Goal: Find specific page/section: Find specific page/section

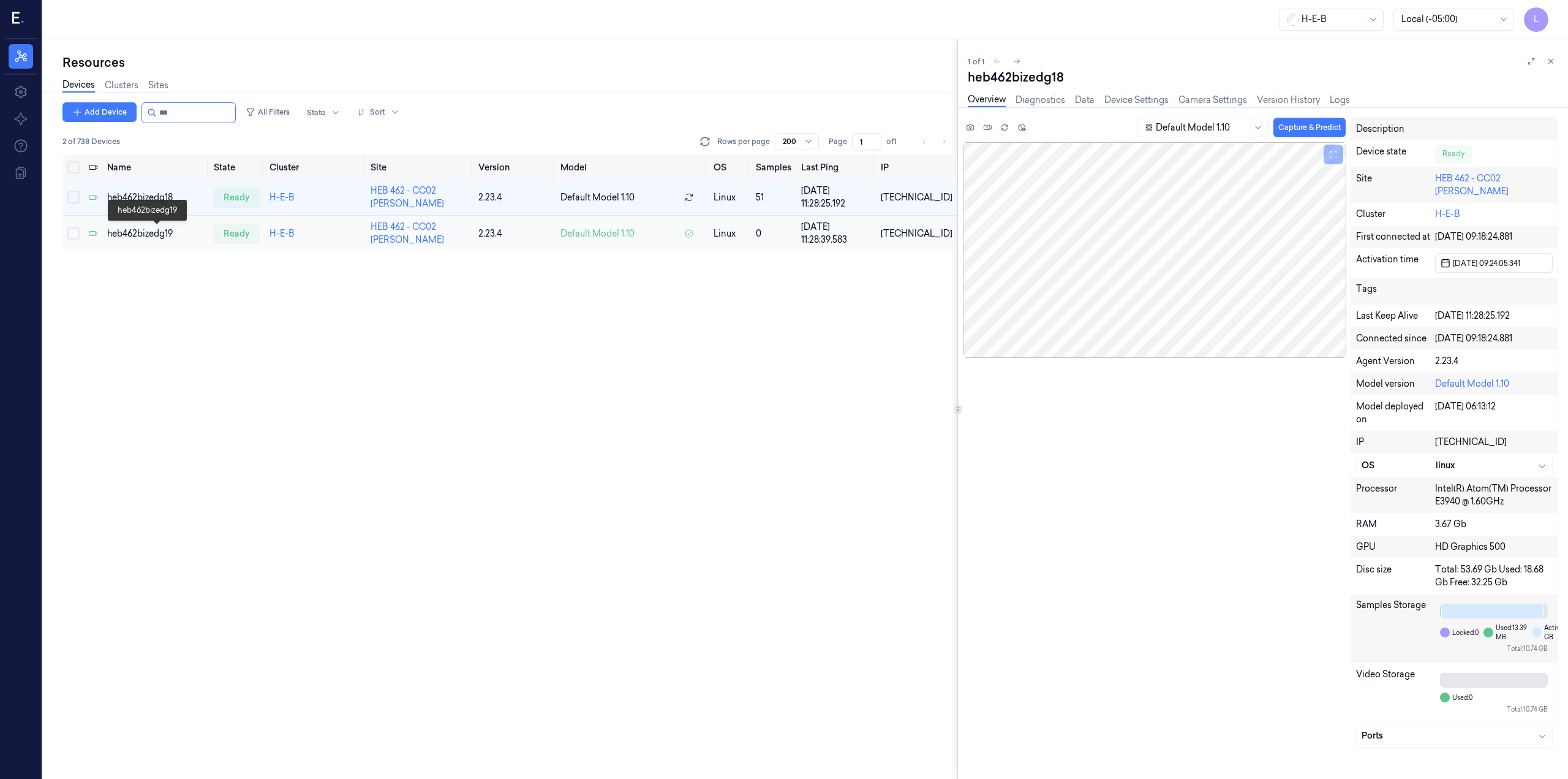
click at [158, 235] on div "heb462bizedg19" at bounding box center [155, 233] width 97 height 13
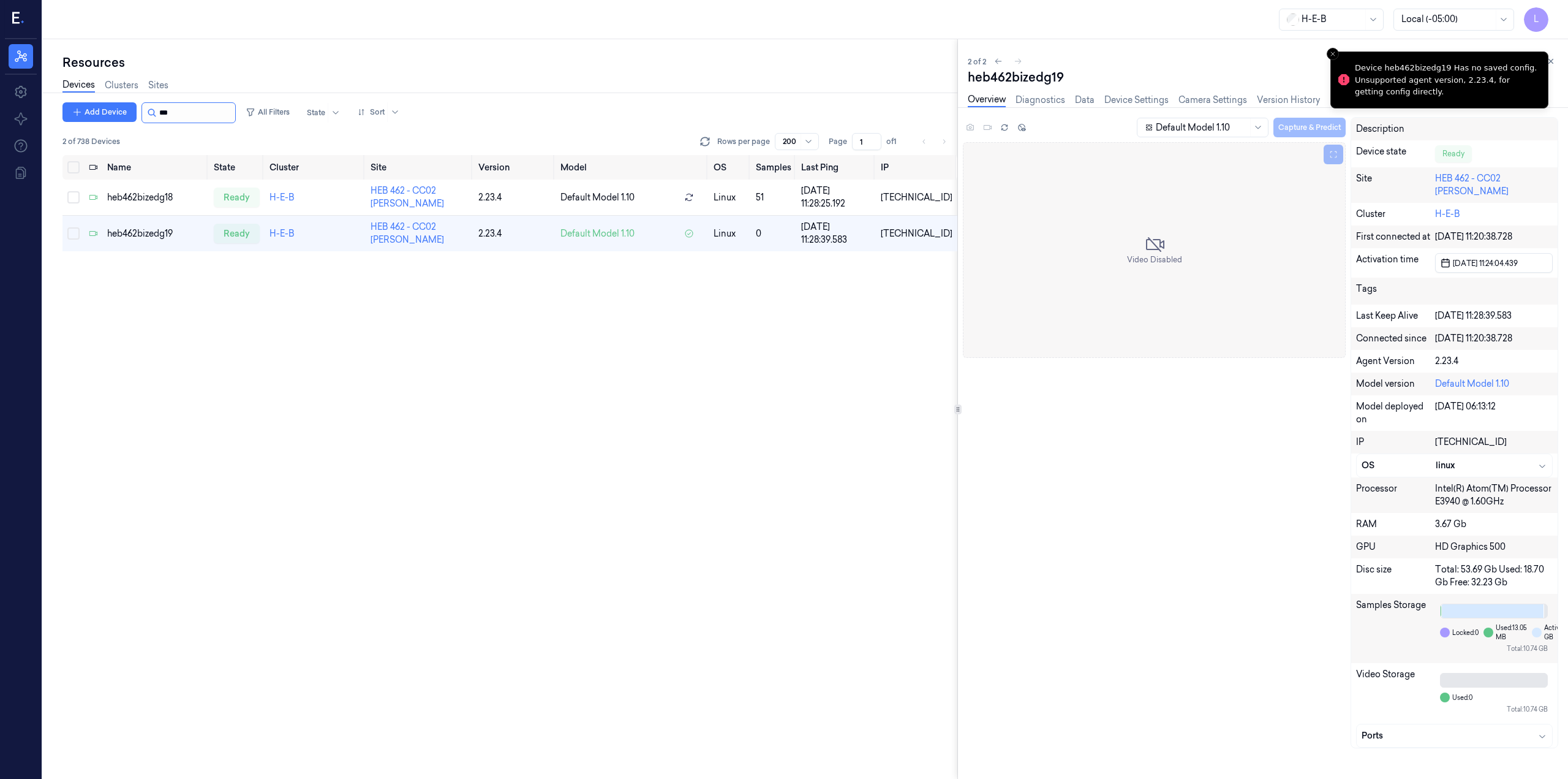
click at [211, 112] on input "string" at bounding box center [195, 113] width 73 height 20
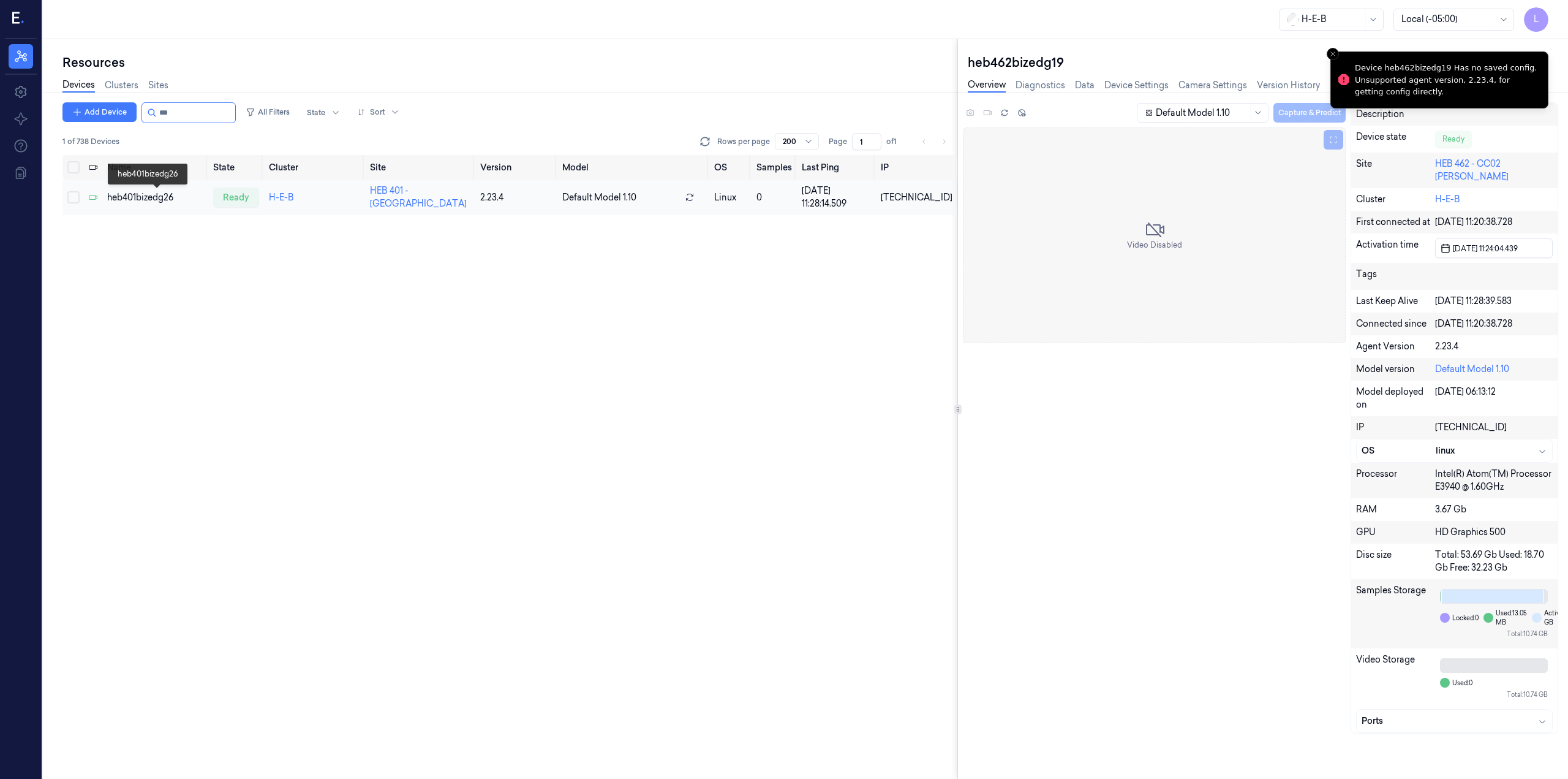
type input "***"
click at [148, 200] on div "heb401bizedg26" at bounding box center [155, 197] width 96 height 13
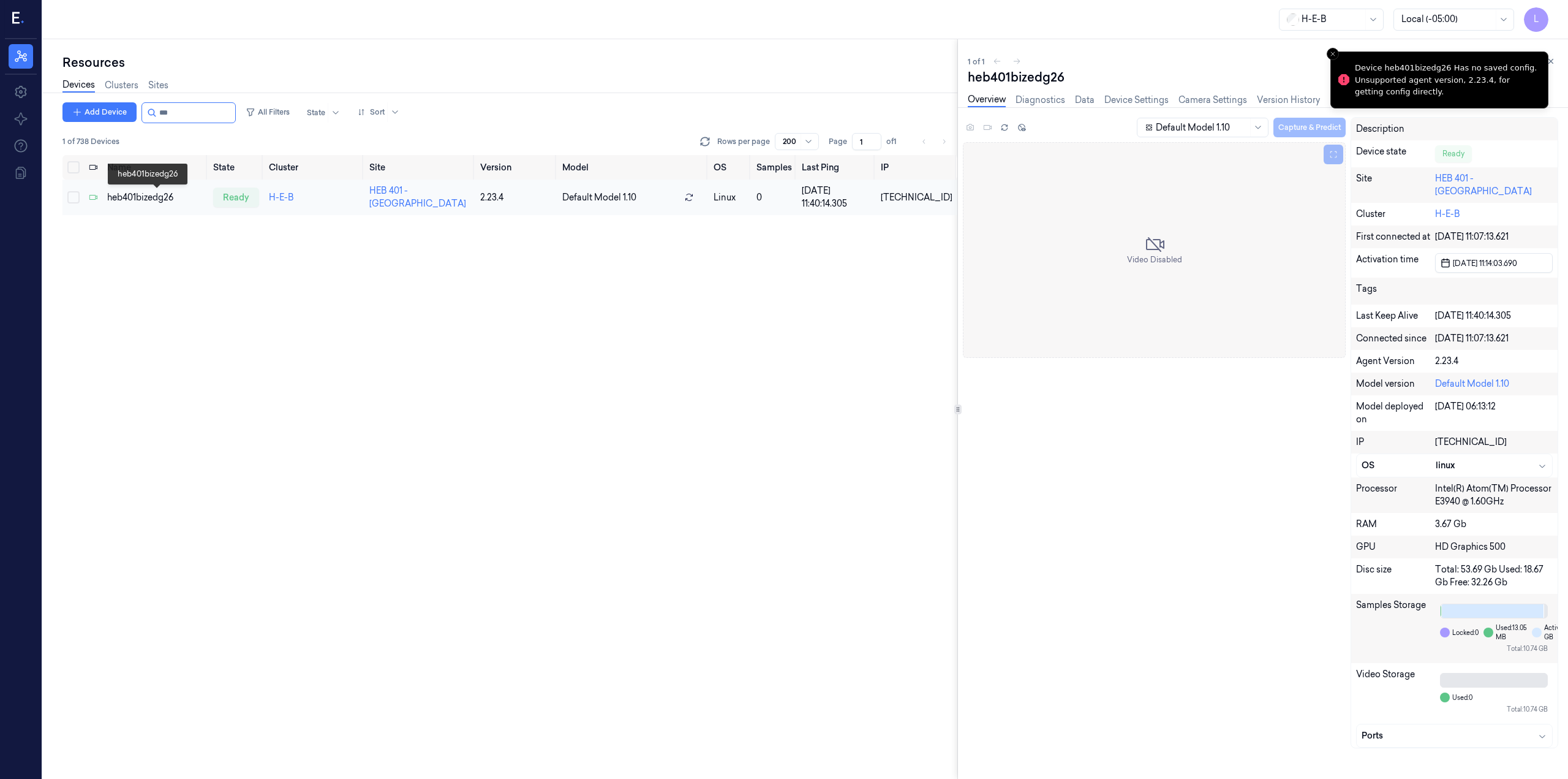
click at [158, 200] on div "heb401bizedg26" at bounding box center [155, 197] width 96 height 13
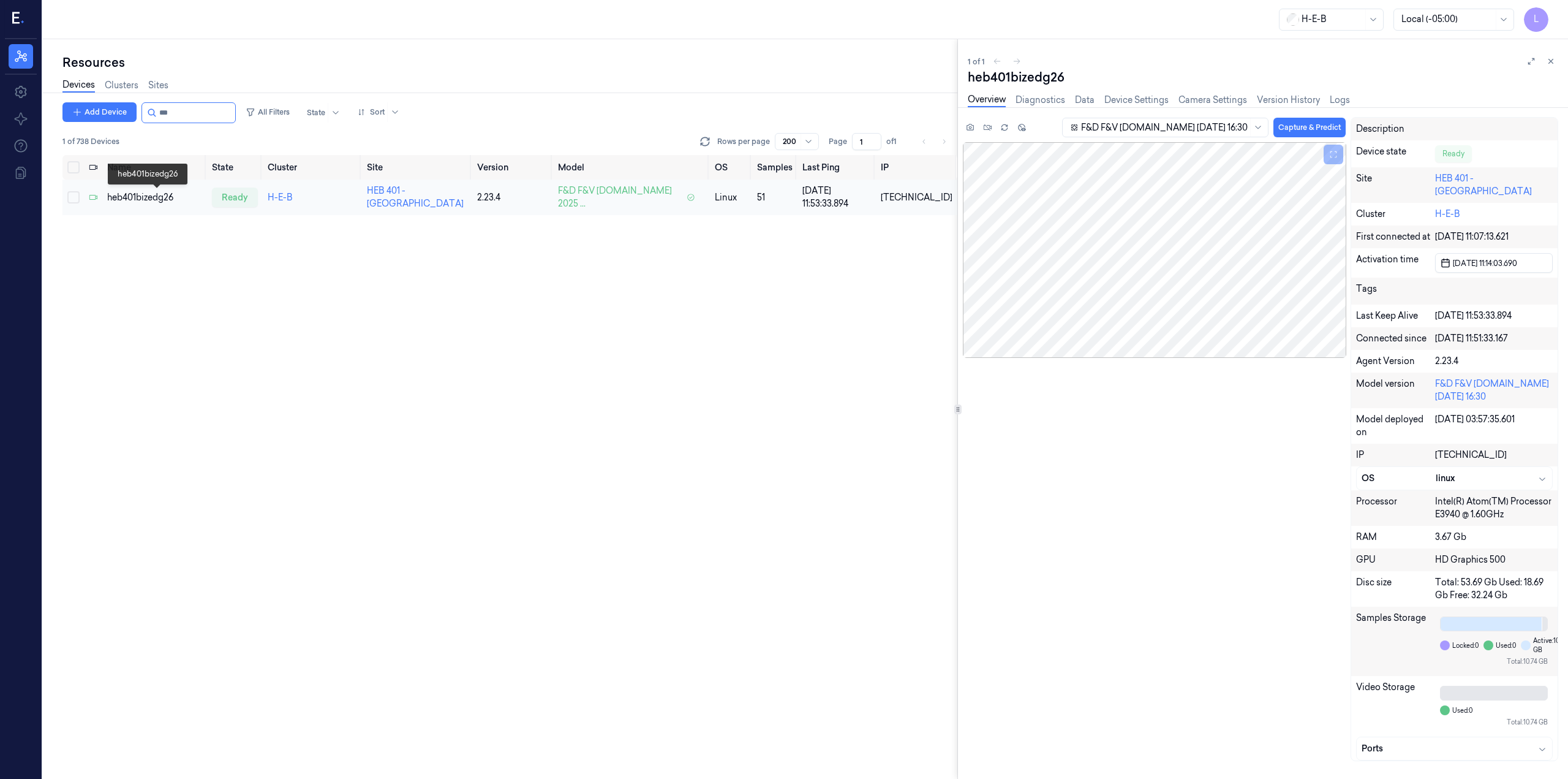
click at [156, 193] on div "heb401bizedg26" at bounding box center [154, 197] width 96 height 13
click at [176, 112] on input "string" at bounding box center [195, 113] width 73 height 20
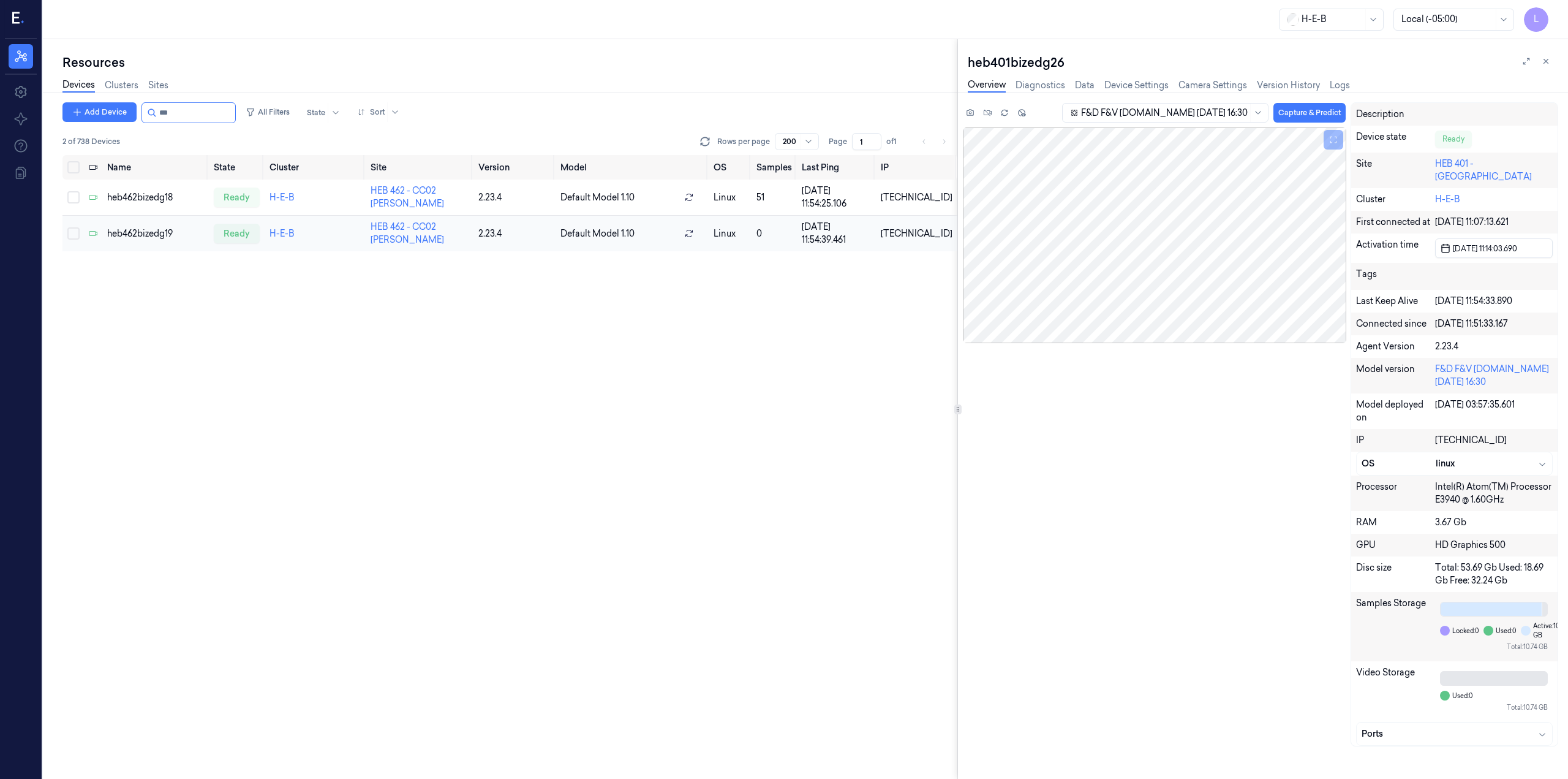
type input "***"
click at [151, 226] on td "heb462bizedg19" at bounding box center [156, 234] width 107 height 36
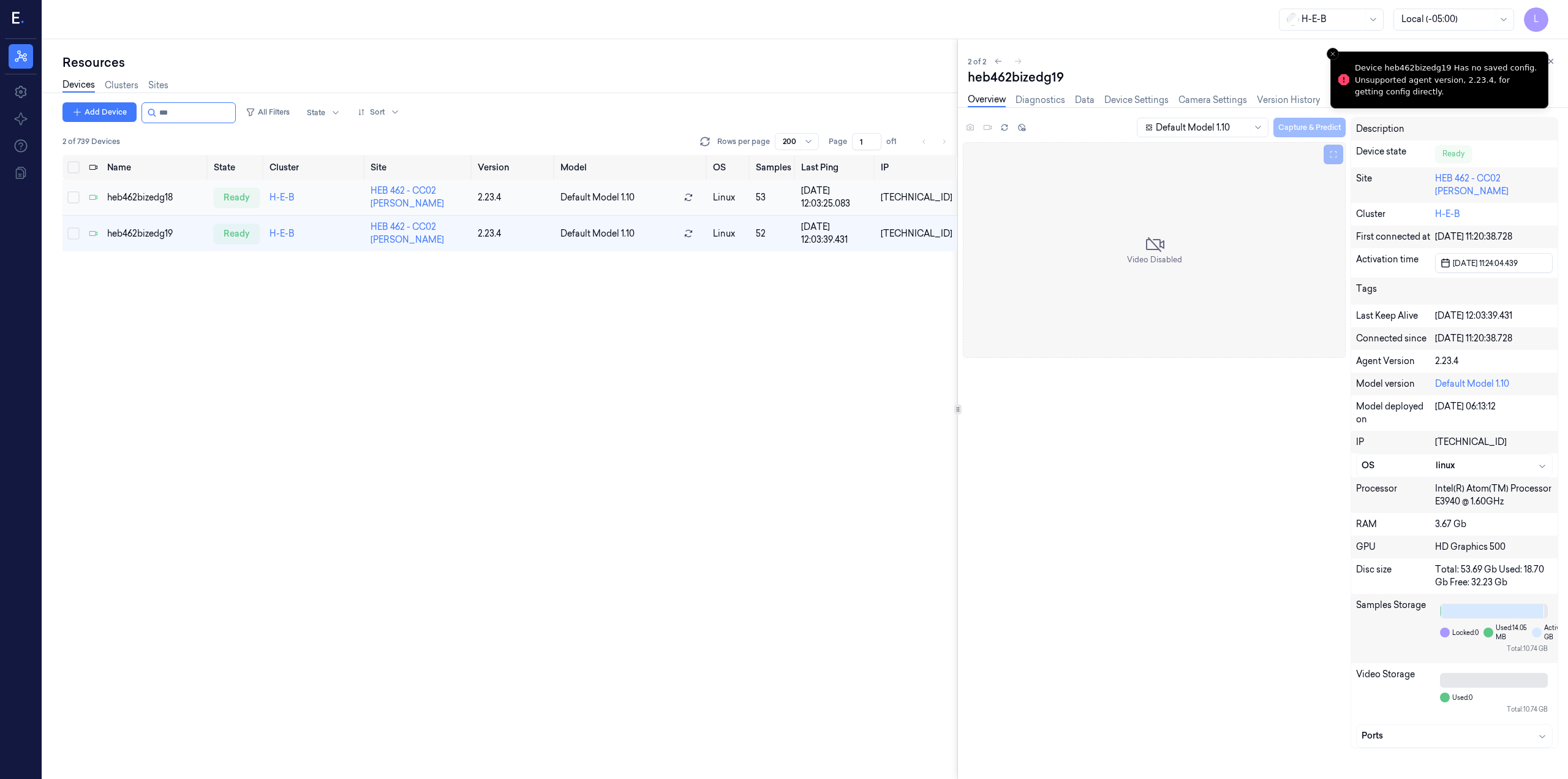
click at [160, 187] on td "heb462bizedg18" at bounding box center [155, 197] width 106 height 36
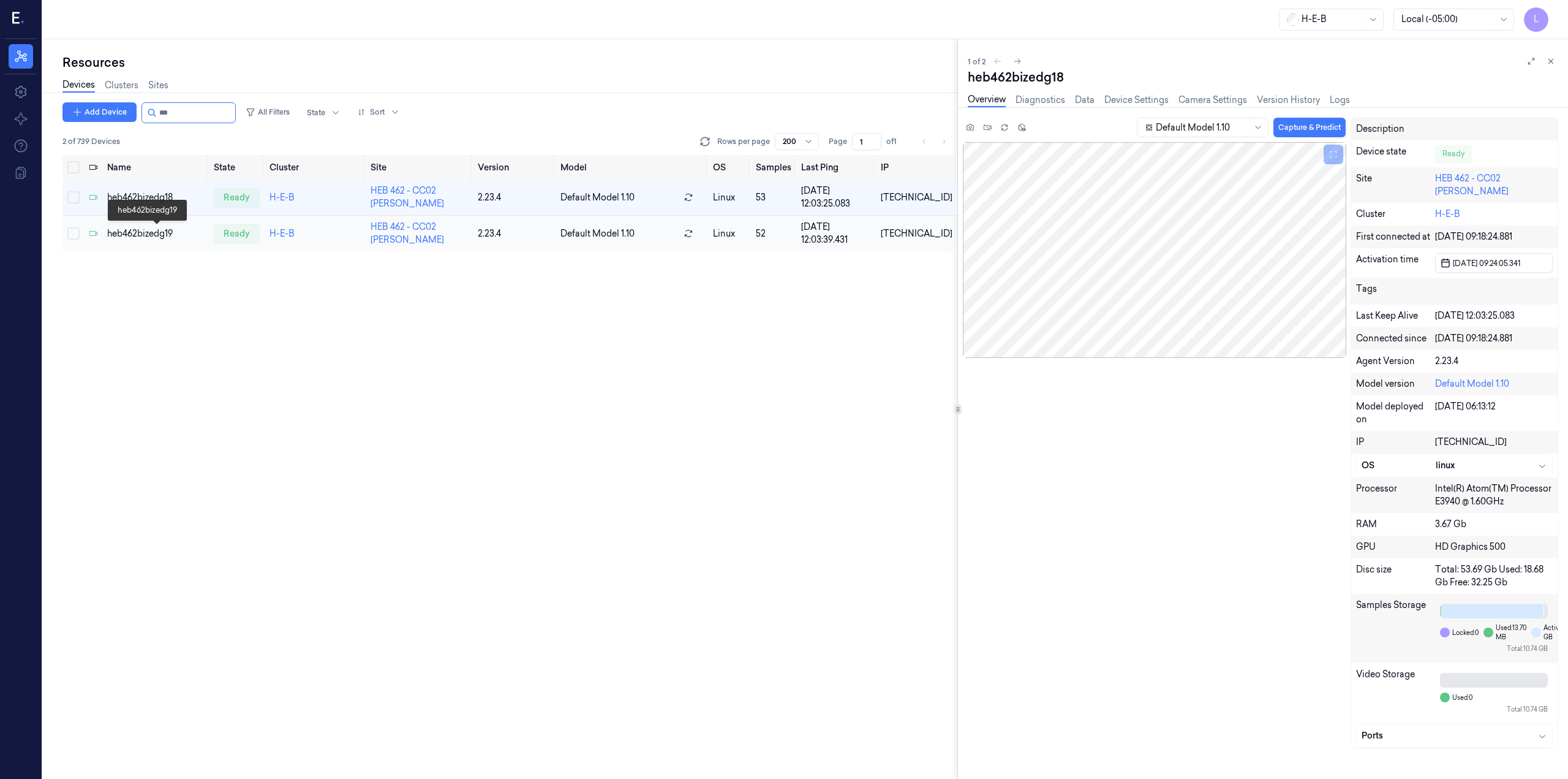
click at [145, 232] on div "heb462bizedg19" at bounding box center [155, 233] width 96 height 13
click at [158, 196] on div "heb462bizedg18" at bounding box center [155, 197] width 96 height 13
click at [1478, 179] on link "HEB 462 - CC02 [PERSON_NAME]" at bounding box center [1472, 185] width 73 height 24
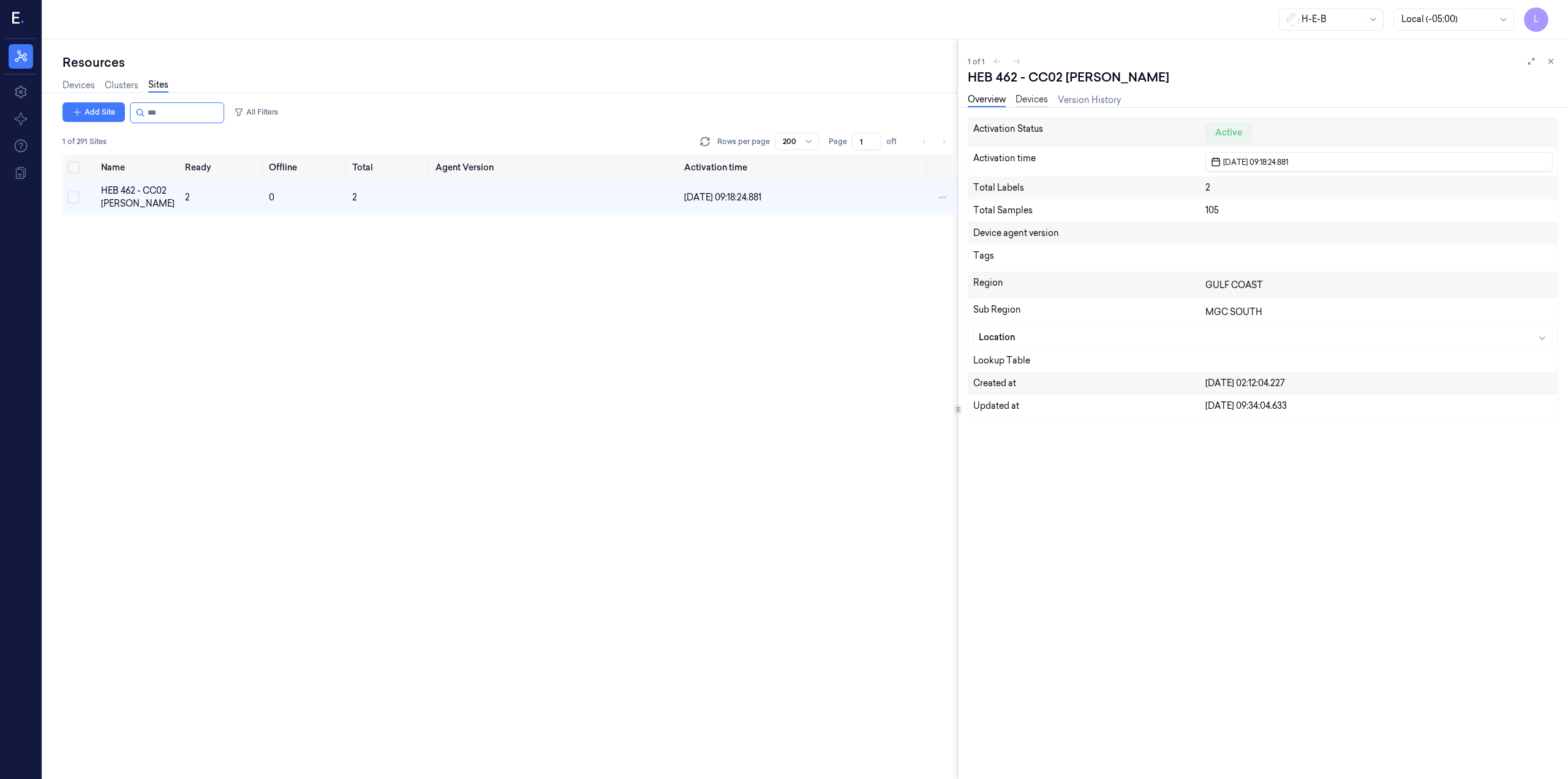
click at [1039, 98] on link "Devices" at bounding box center [1031, 100] width 32 height 14
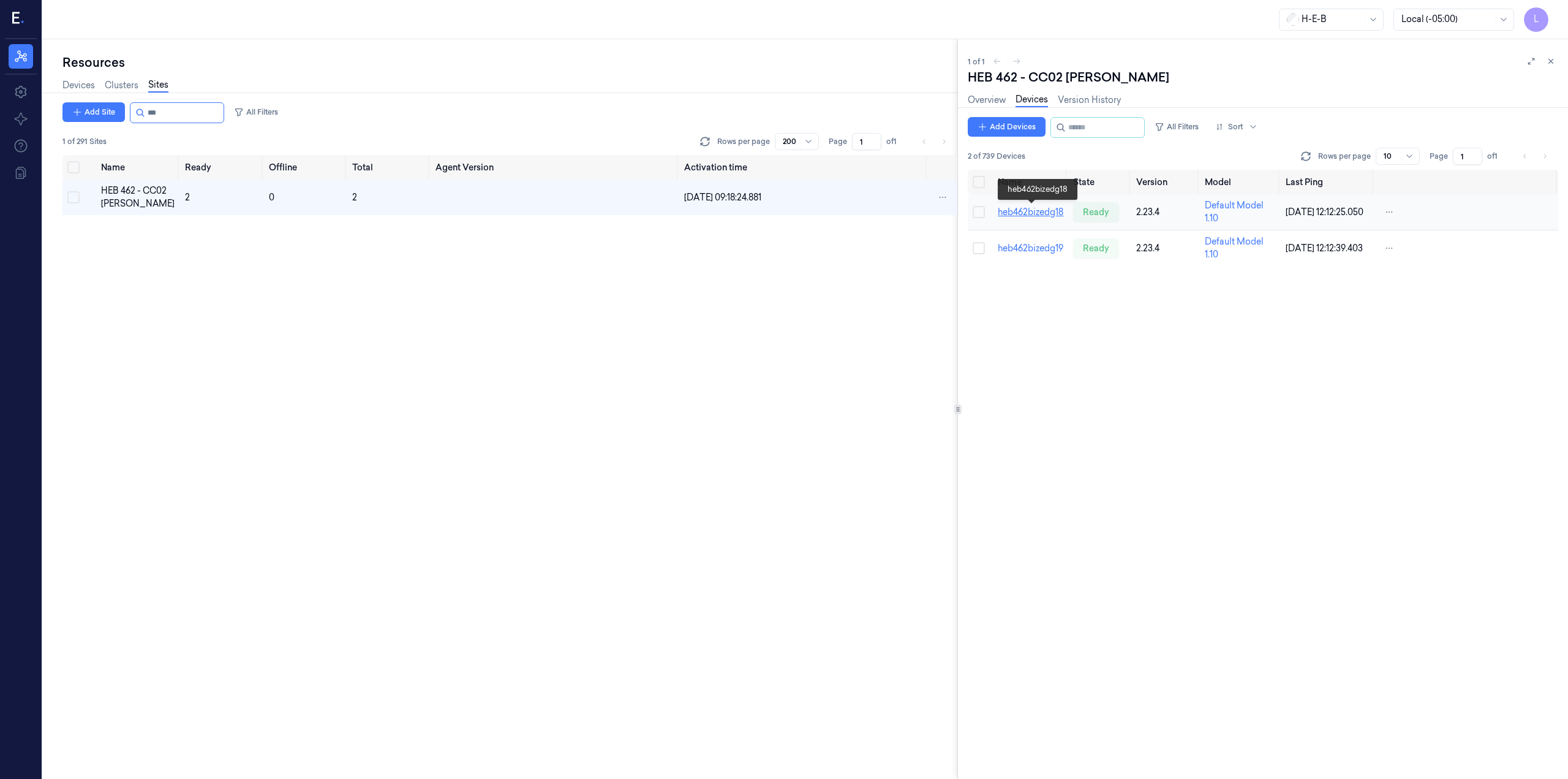
click at [1046, 210] on link "heb462bizedg18" at bounding box center [1030, 212] width 65 height 11
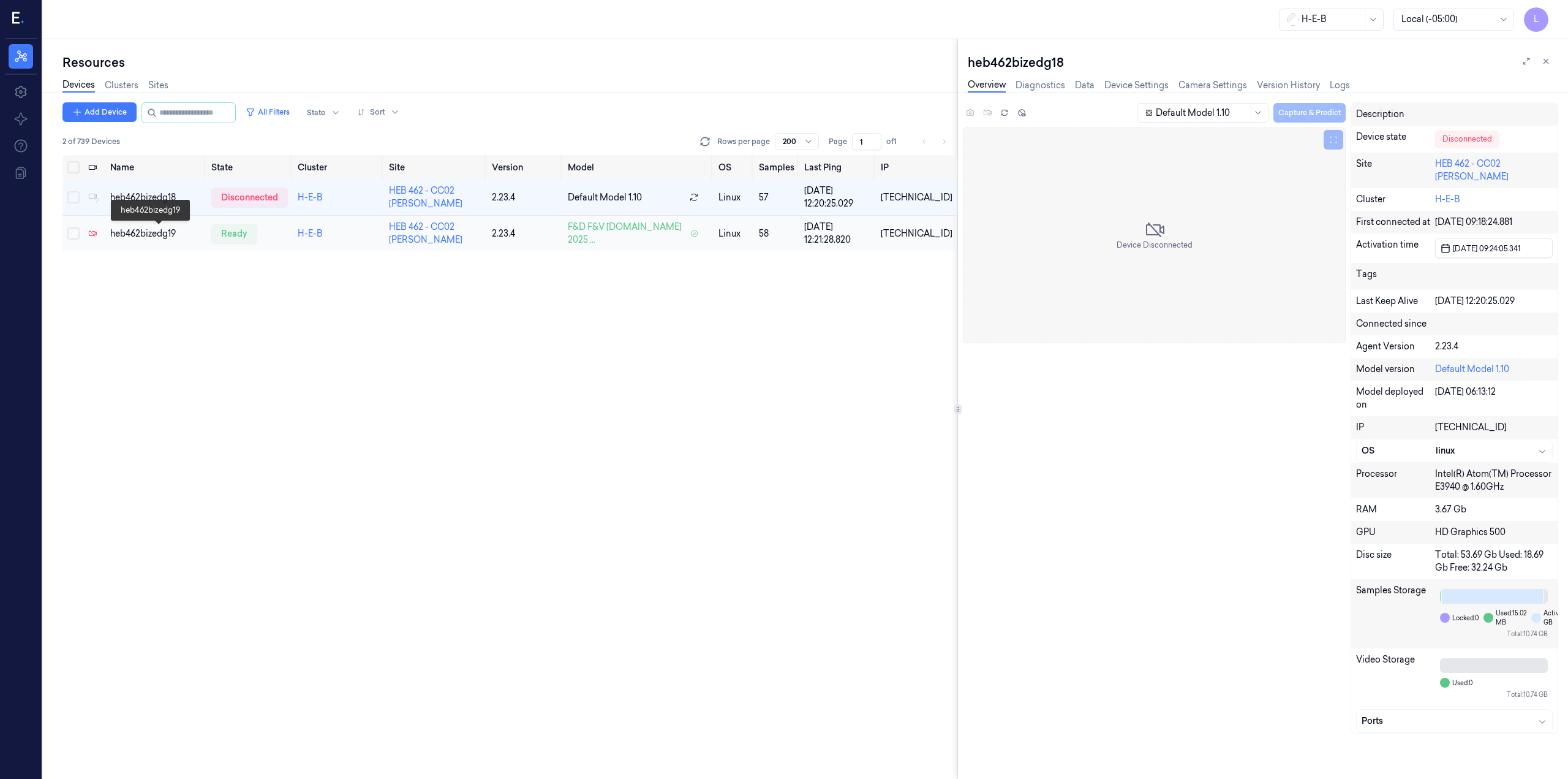
click at [166, 231] on div "heb462bizedg19" at bounding box center [156, 233] width 91 height 13
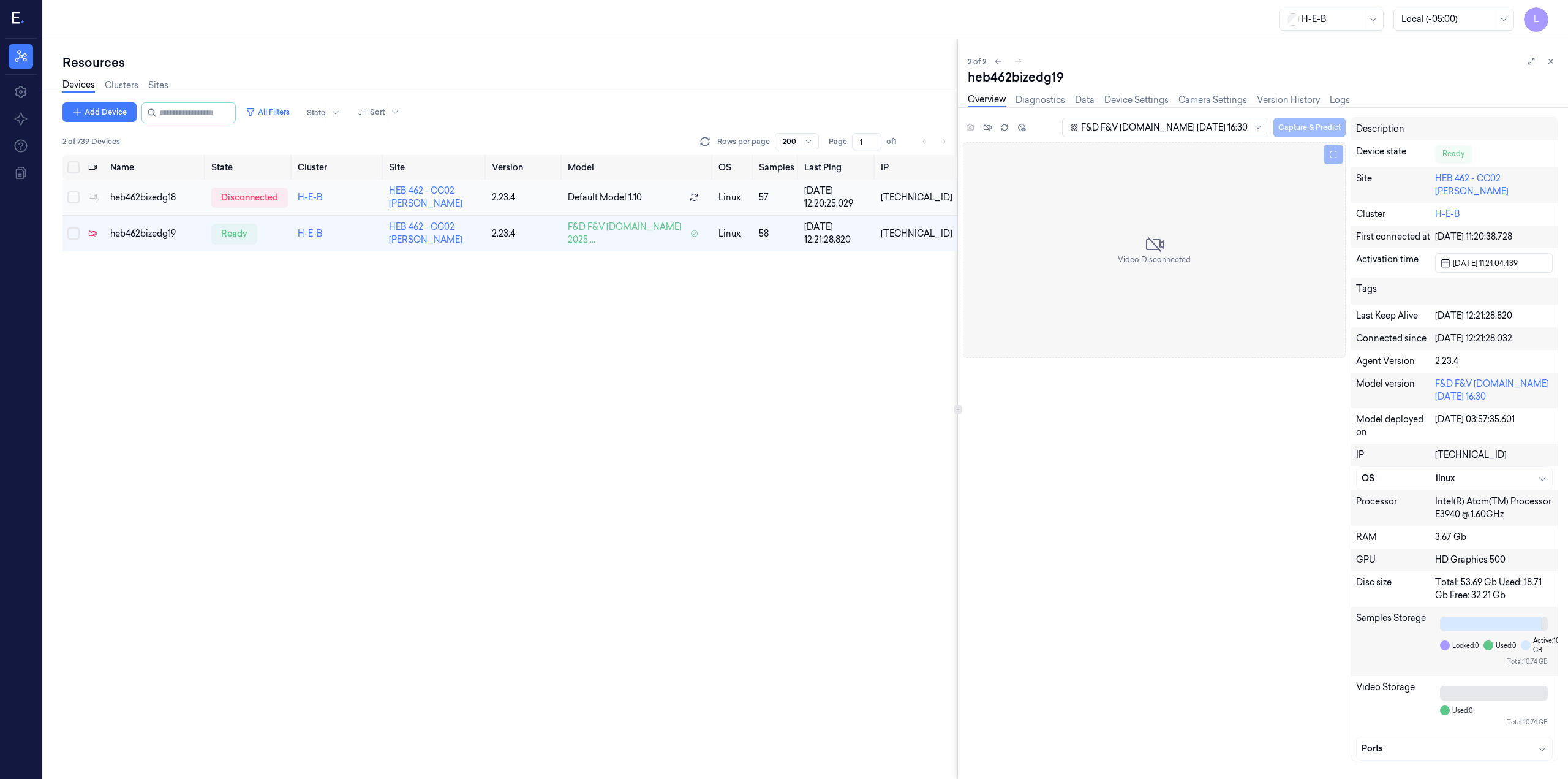
click at [154, 188] on td "heb462bizedg18" at bounding box center [156, 197] width 101 height 36
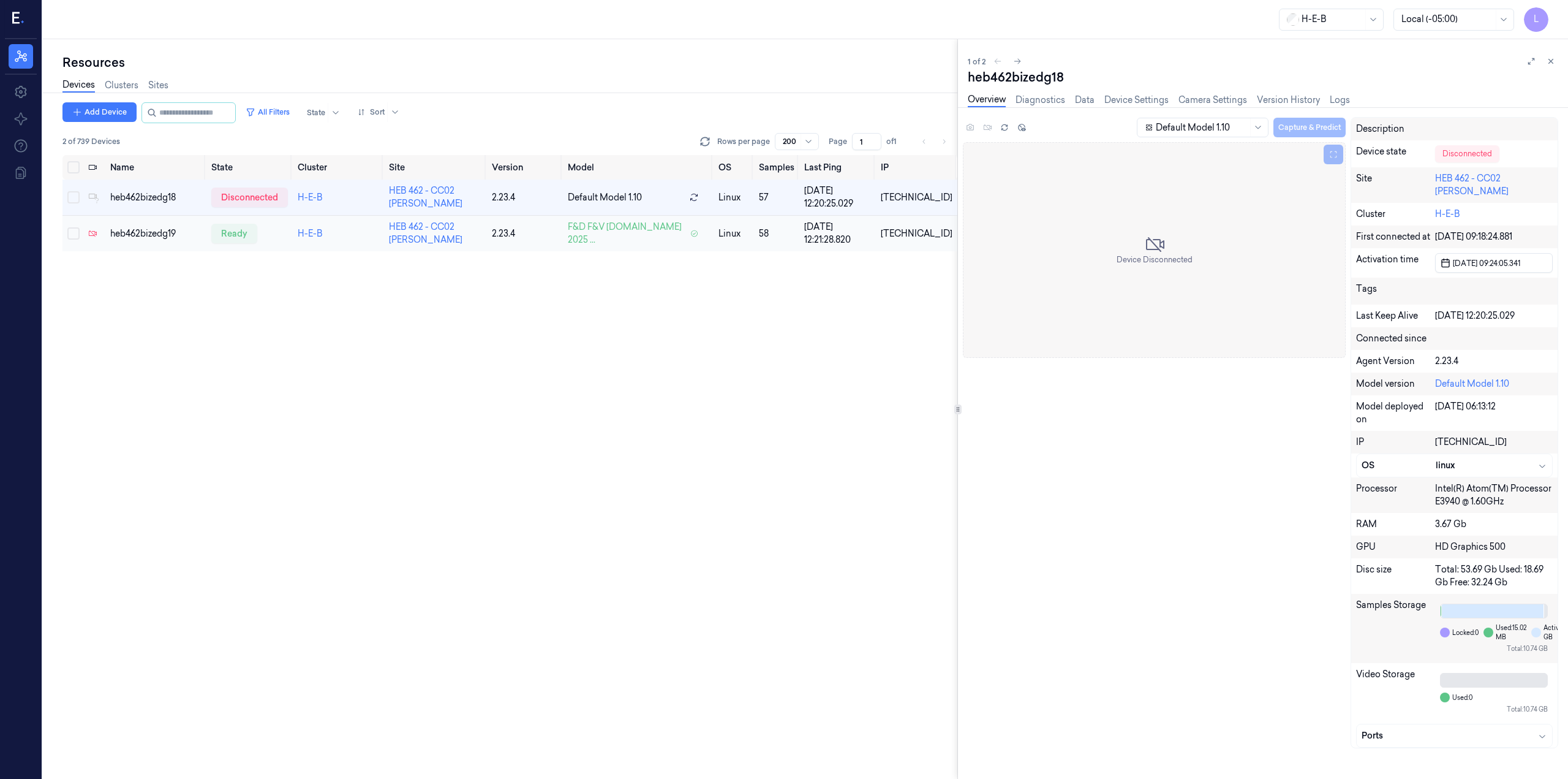
click at [151, 225] on td "heb462bizedg19" at bounding box center [156, 234] width 101 height 36
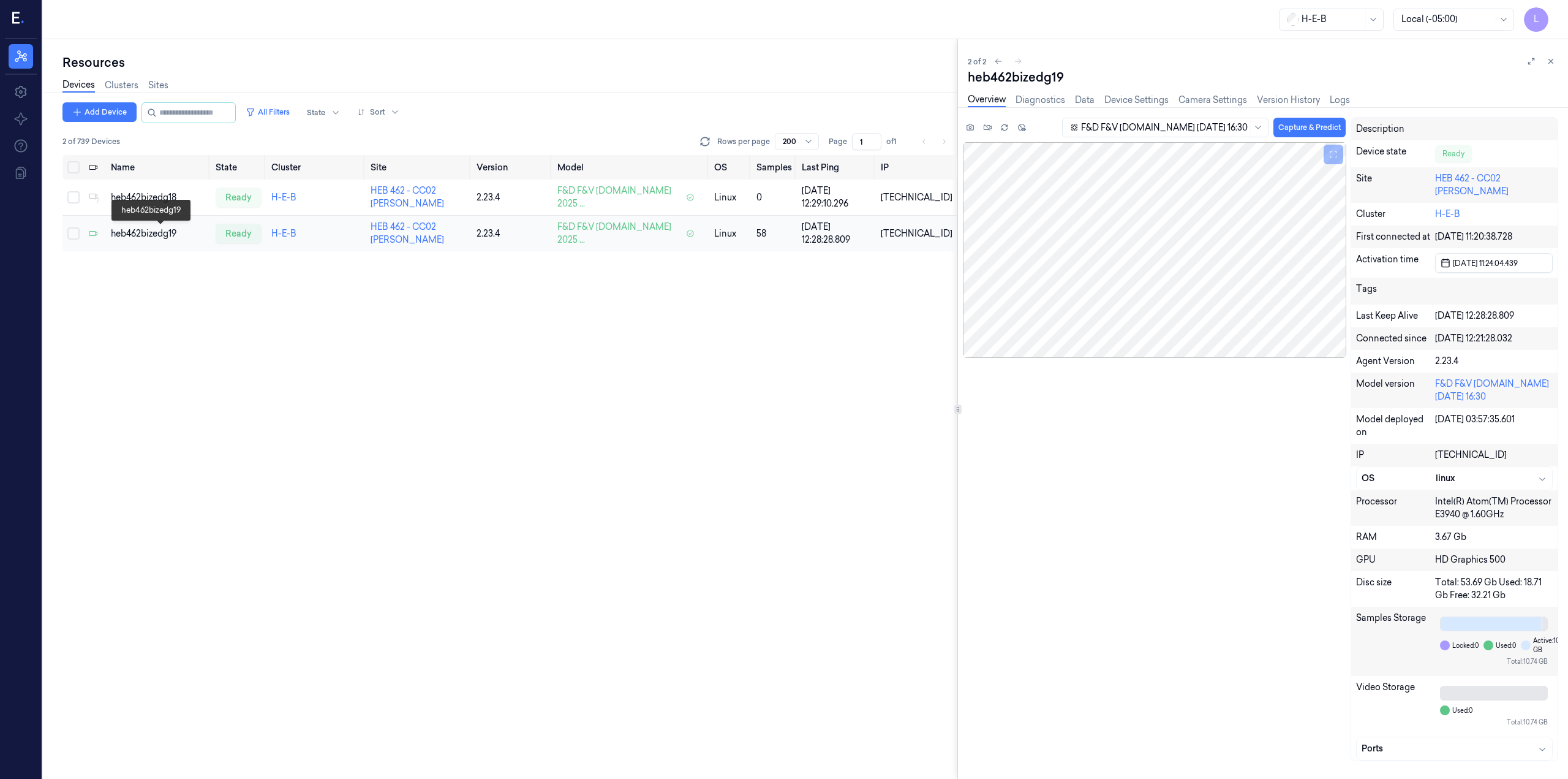
click at [154, 232] on div "heb462bizedg19" at bounding box center [158, 233] width 95 height 13
click at [176, 196] on div "heb462bizedg18" at bounding box center [158, 197] width 95 height 13
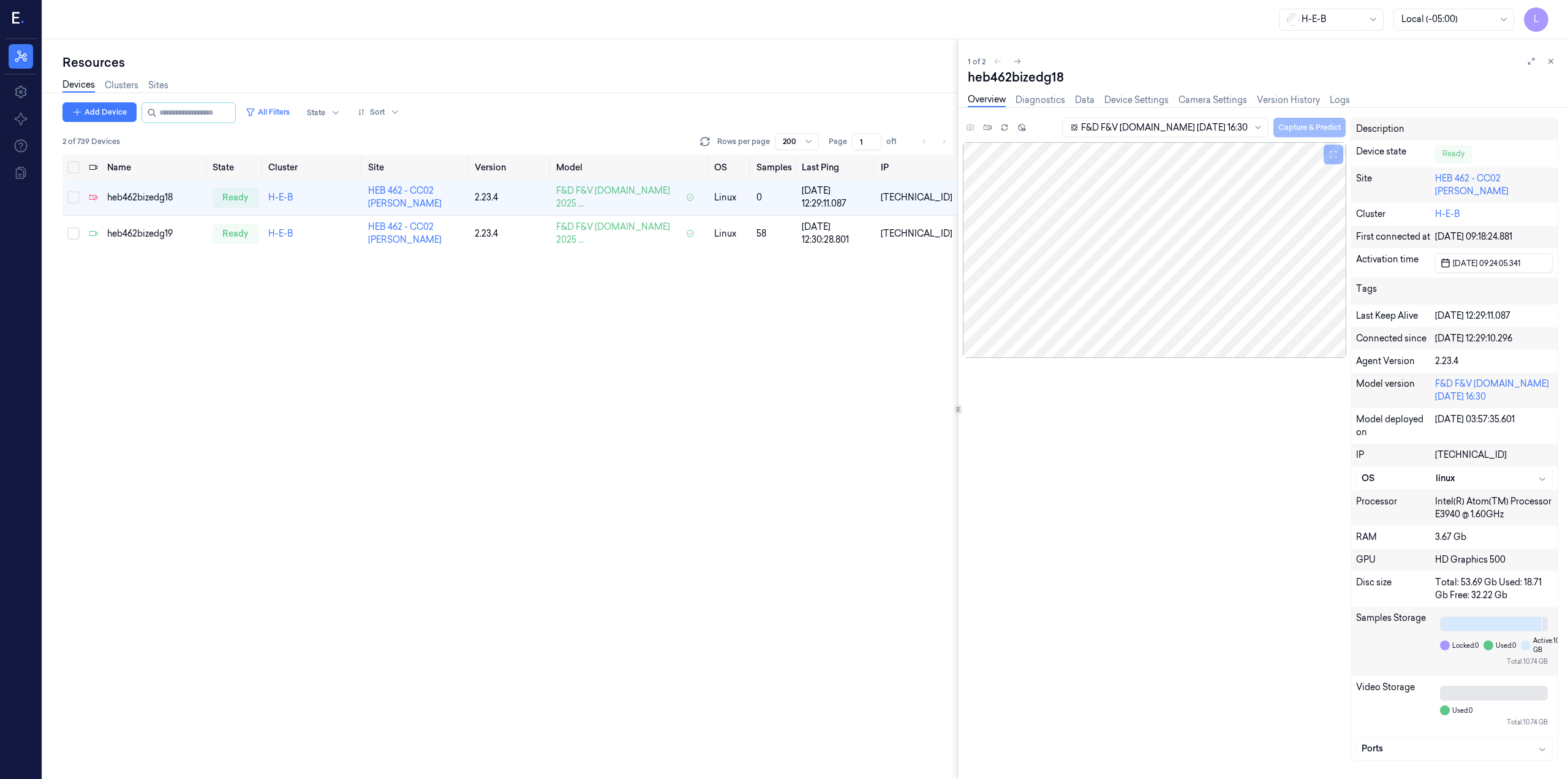
click at [219, 101] on div "Devices Clusters Sites" at bounding box center [510, 86] width 895 height 31
click at [207, 119] on input "string" at bounding box center [195, 113] width 73 height 20
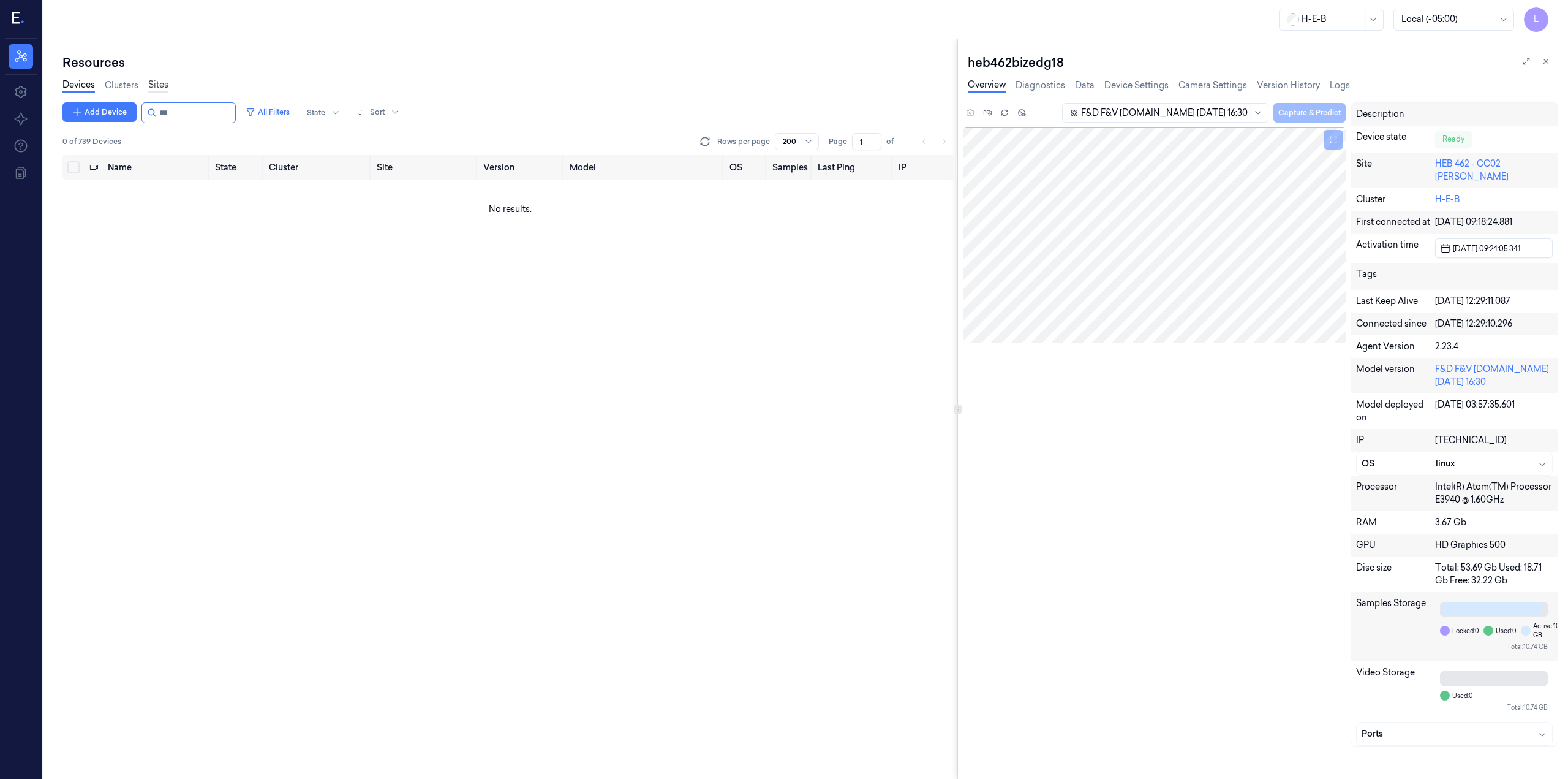
type input "***"
click at [158, 84] on link "Sites" at bounding box center [158, 85] width 20 height 14
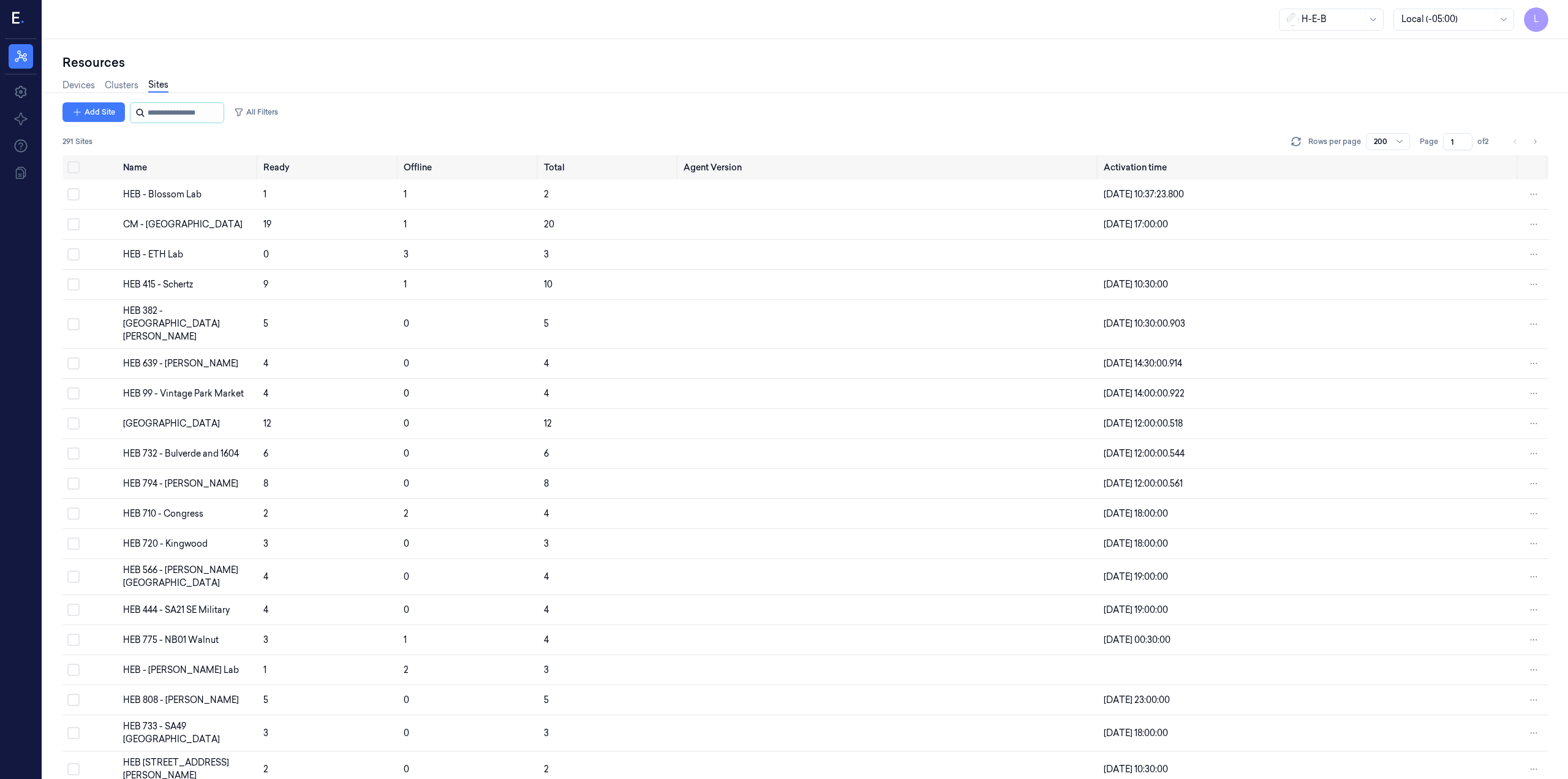
click at [171, 121] on input "string" at bounding box center [184, 113] width 73 height 20
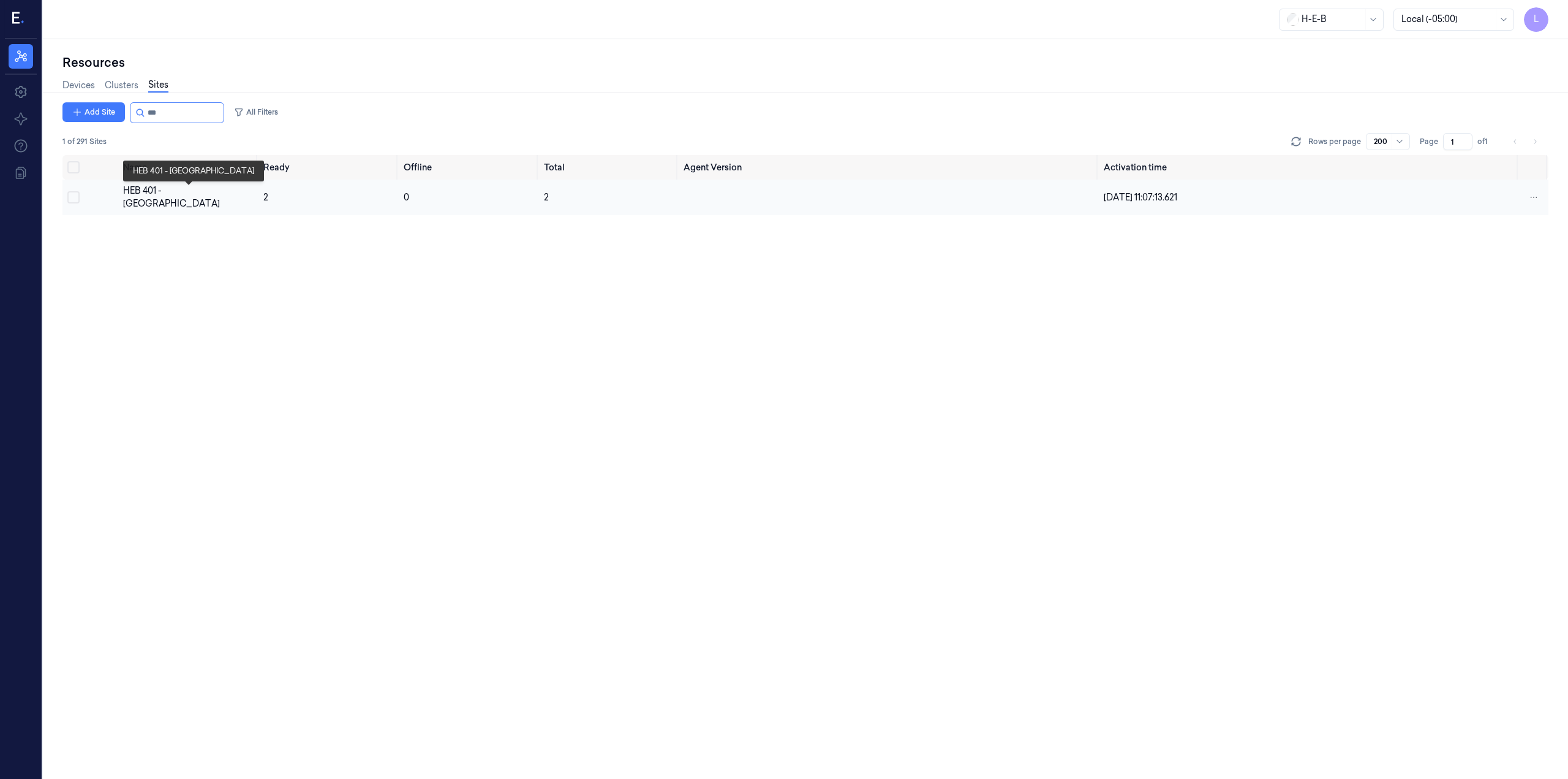
type input "***"
click at [161, 192] on div "HEB 401 - [GEOGRAPHIC_DATA]" at bounding box center [189, 197] width 131 height 26
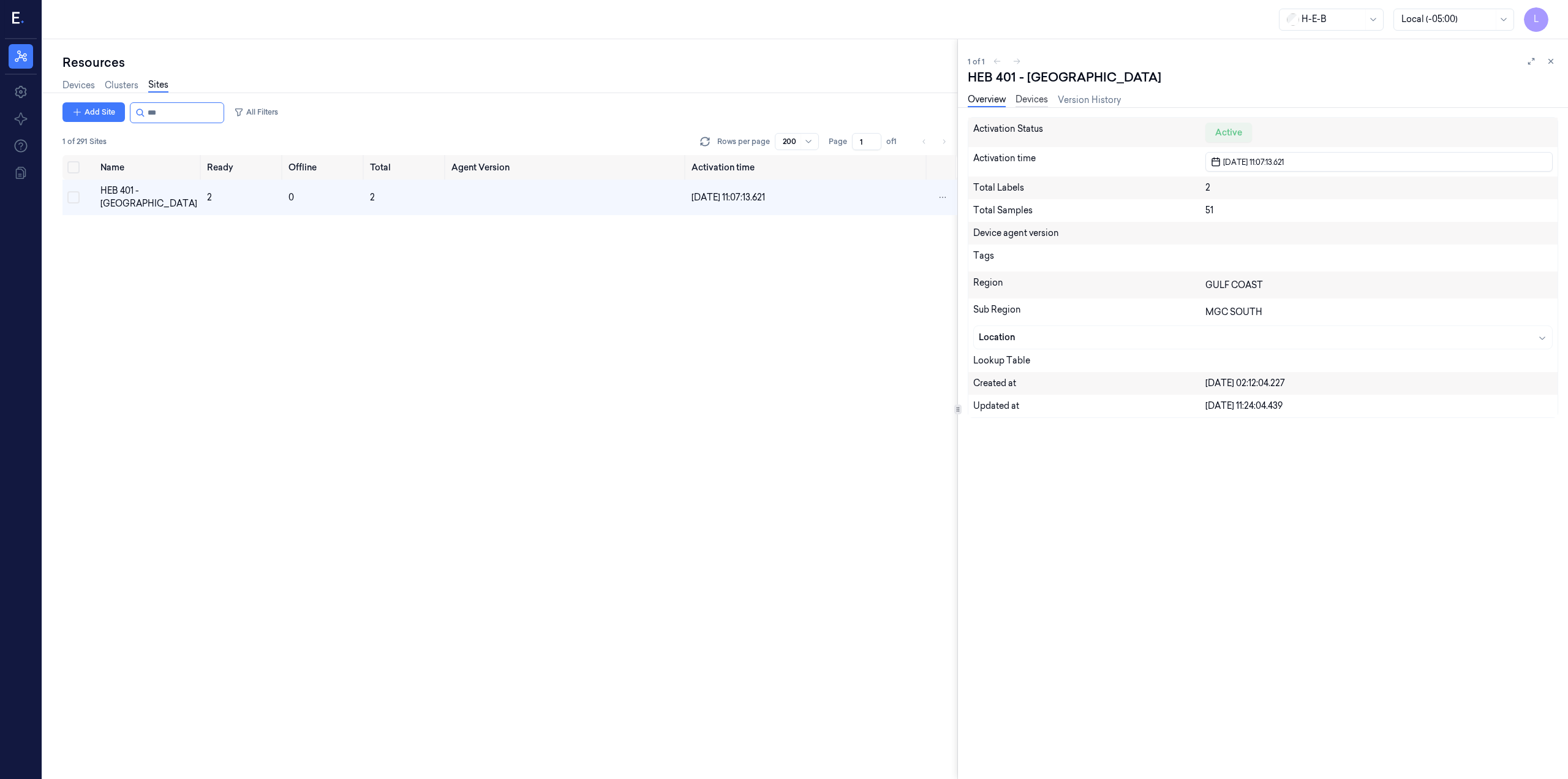
click at [1041, 98] on link "Devices" at bounding box center [1031, 100] width 32 height 14
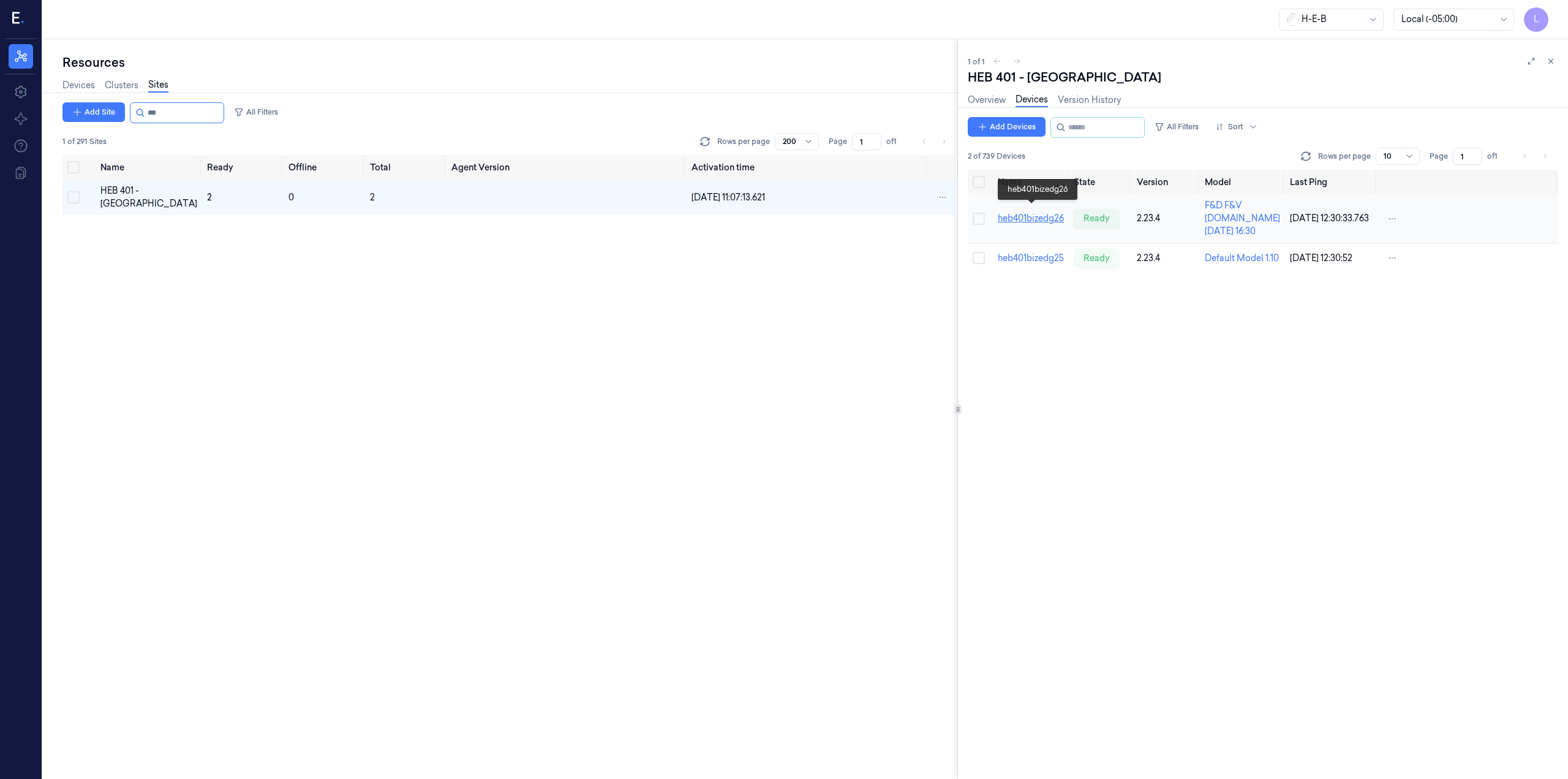
click at [1045, 213] on link "heb401bizedg26" at bounding box center [1031, 218] width 66 height 11
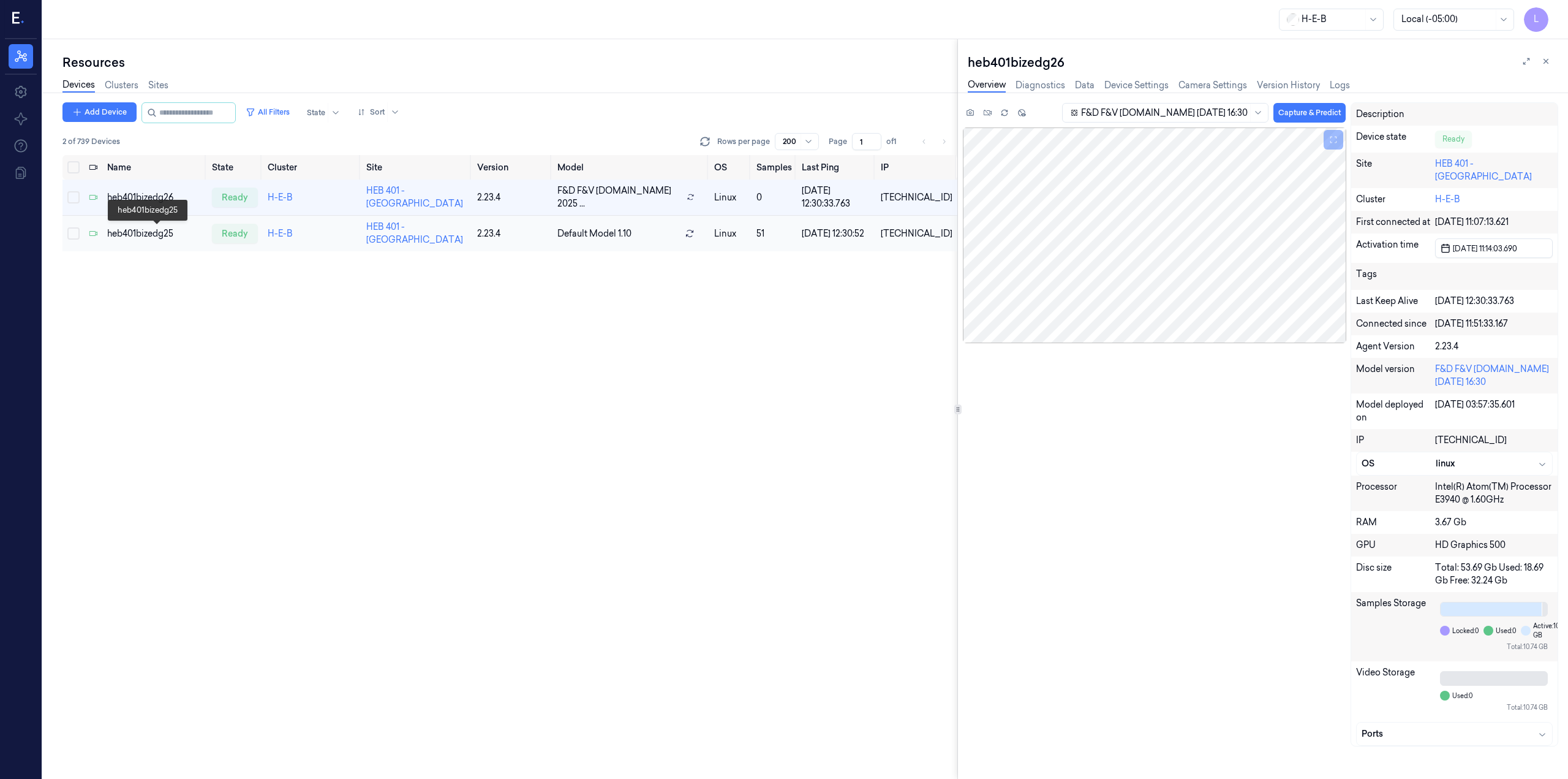
click at [158, 231] on div "heb401bizedg25" at bounding box center [154, 233] width 96 height 13
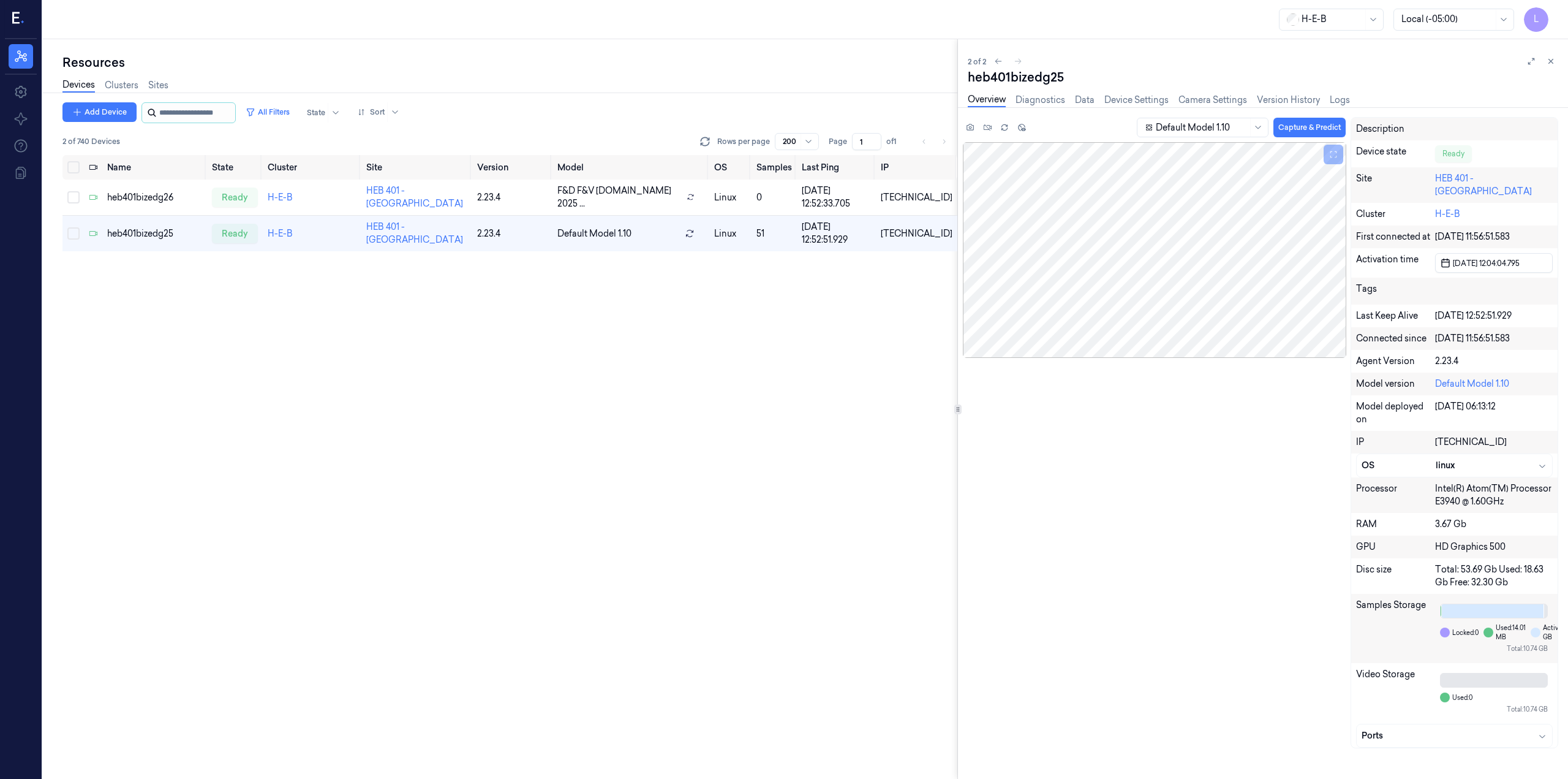
click at [225, 106] on input "string" at bounding box center [195, 113] width 73 height 20
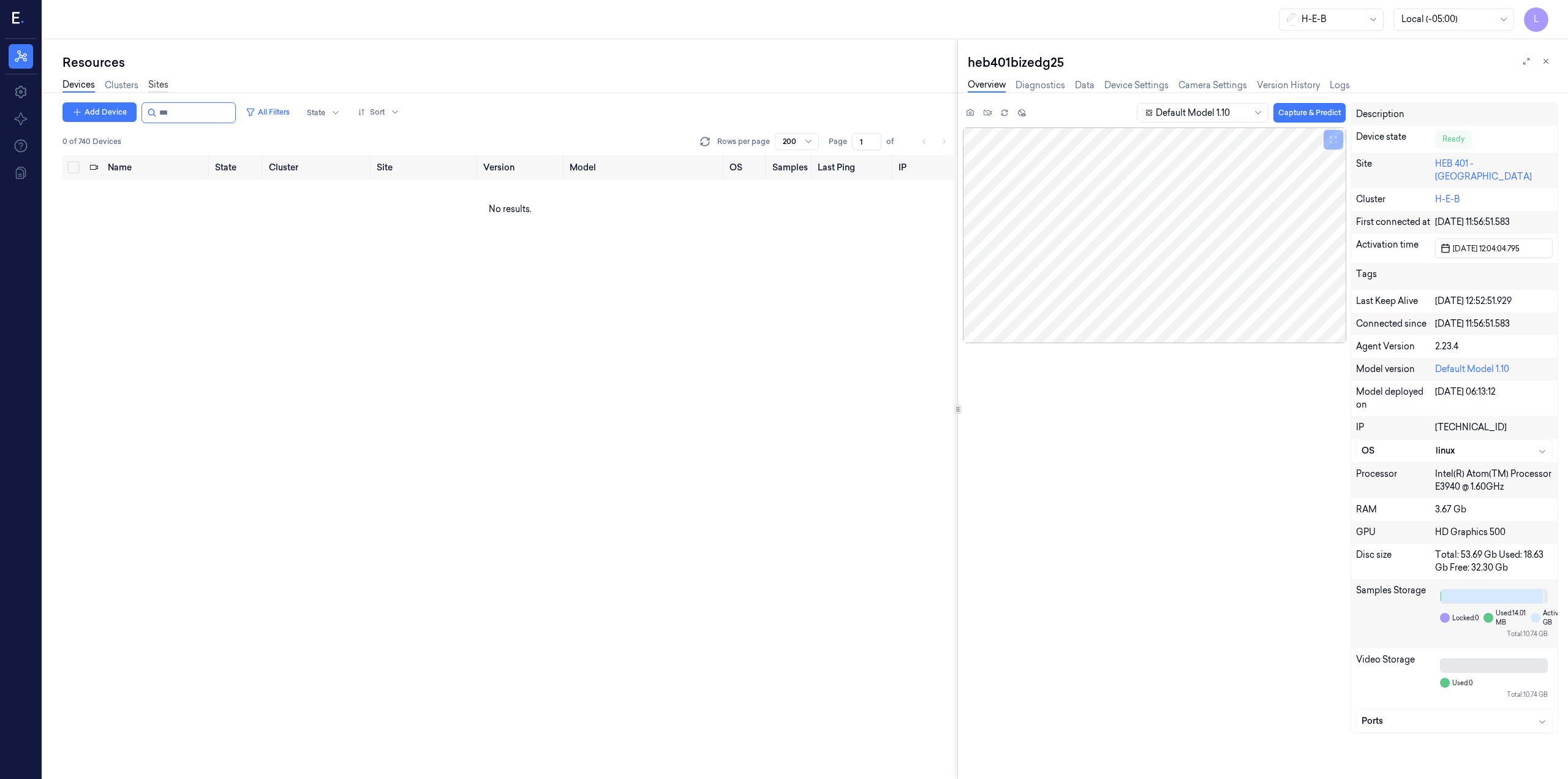
type input "***"
click at [165, 88] on link "Sites" at bounding box center [158, 85] width 20 height 14
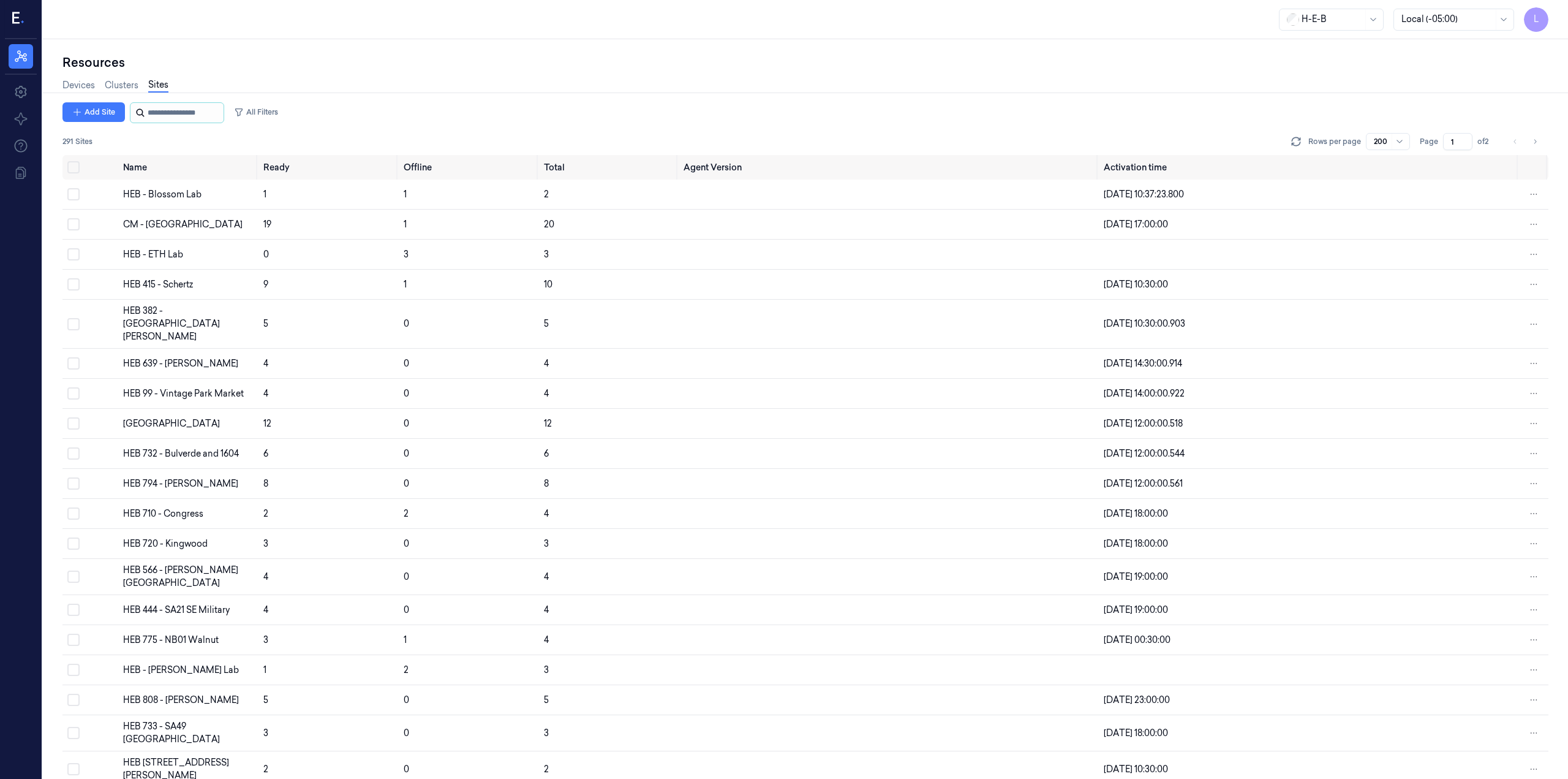
click at [174, 114] on input "string" at bounding box center [184, 113] width 73 height 20
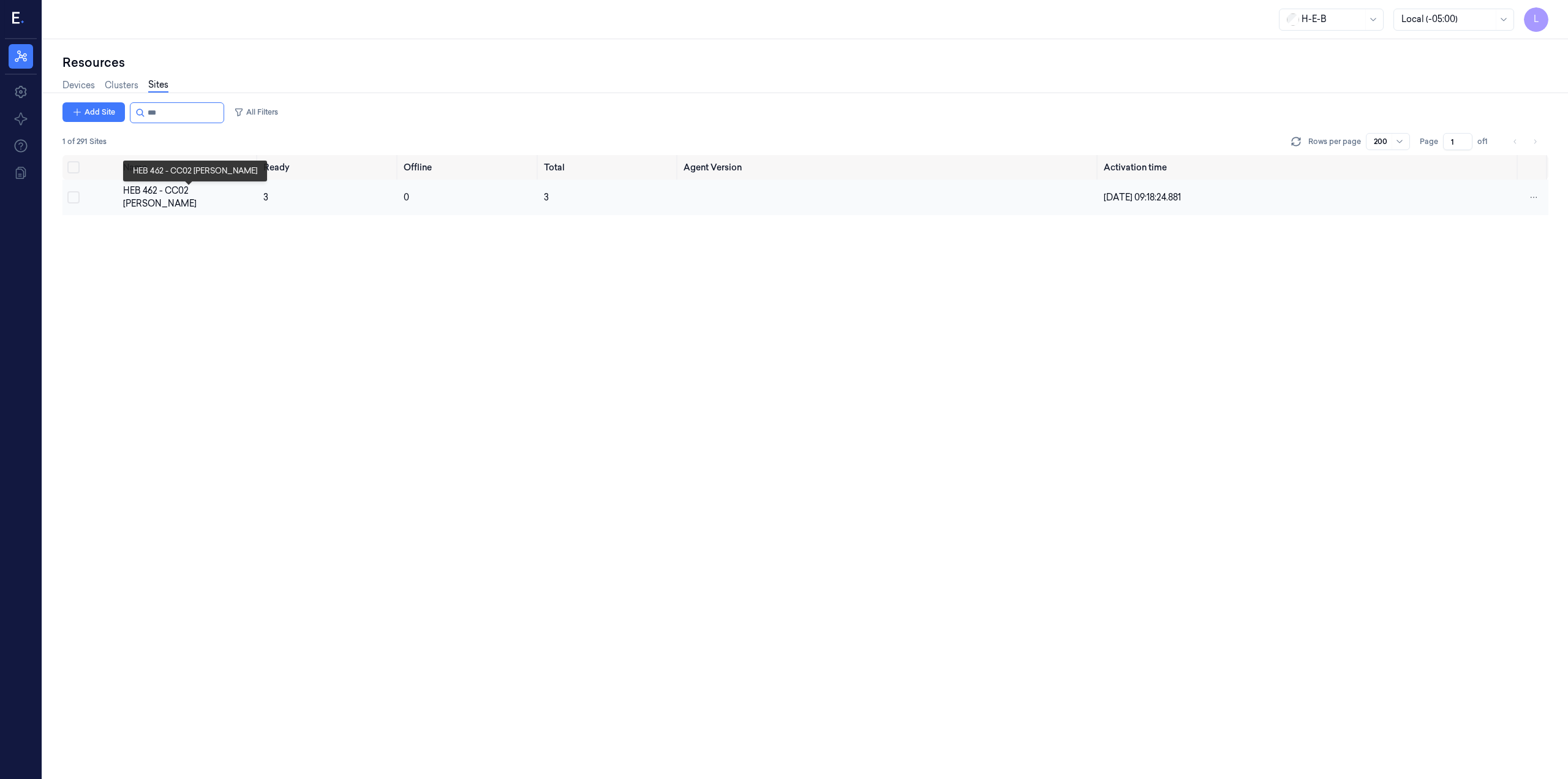
type input "***"
click at [180, 192] on div "HEB 462 - CC02 [PERSON_NAME]" at bounding box center [189, 197] width 131 height 26
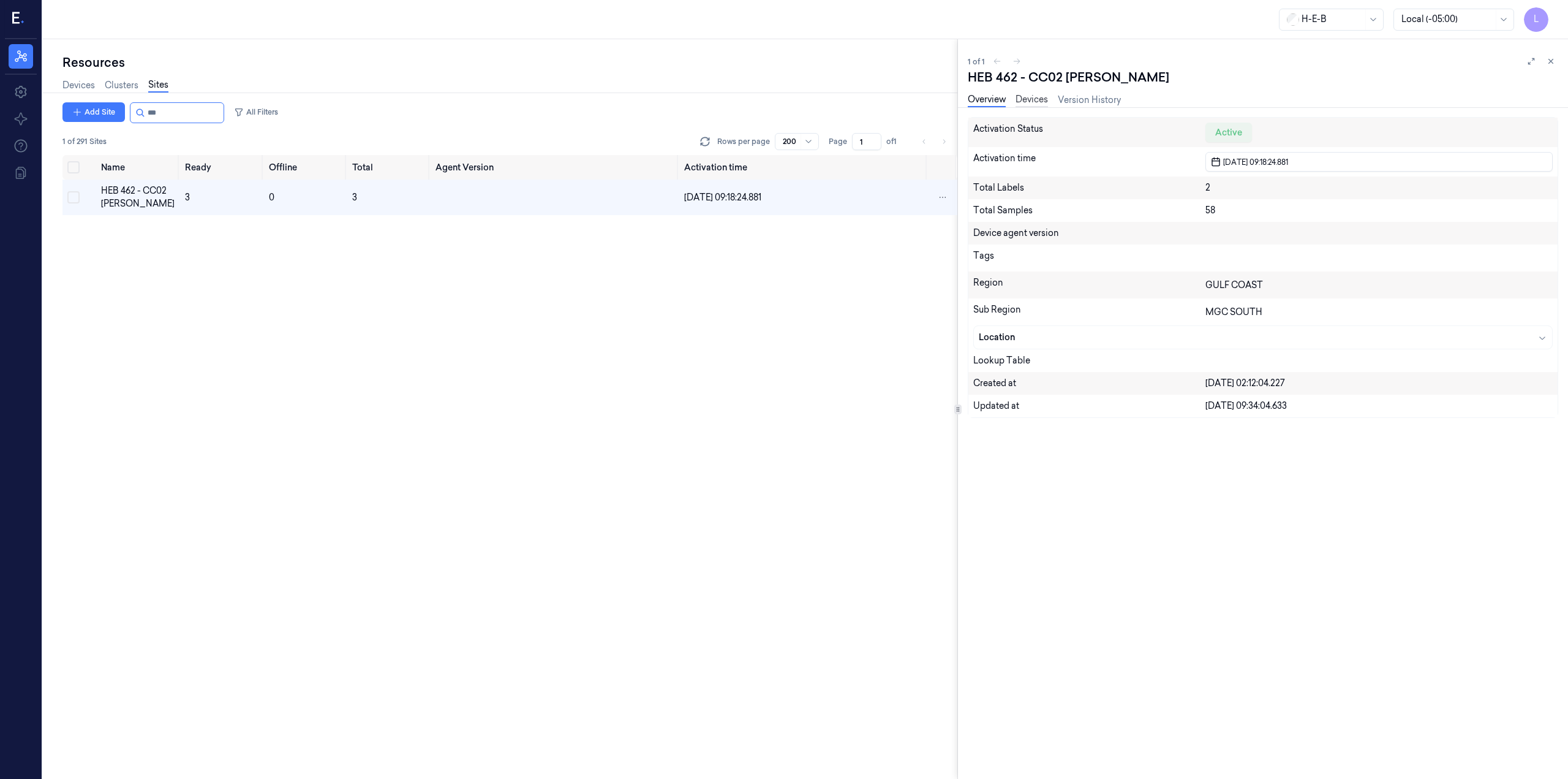
click at [1037, 102] on link "Devices" at bounding box center [1031, 100] width 32 height 14
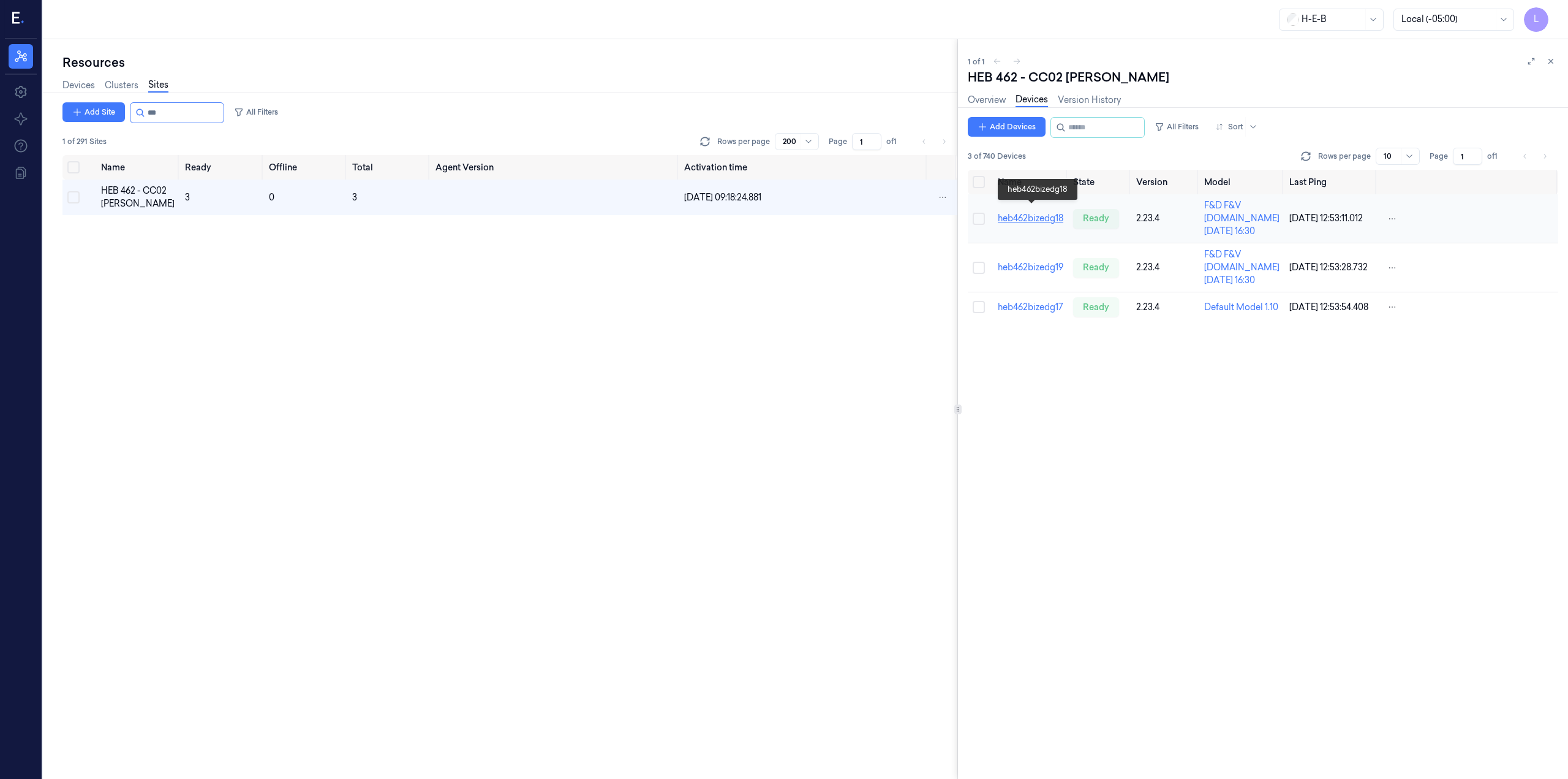
click at [1053, 213] on link "heb462bizedg18" at bounding box center [1030, 218] width 65 height 11
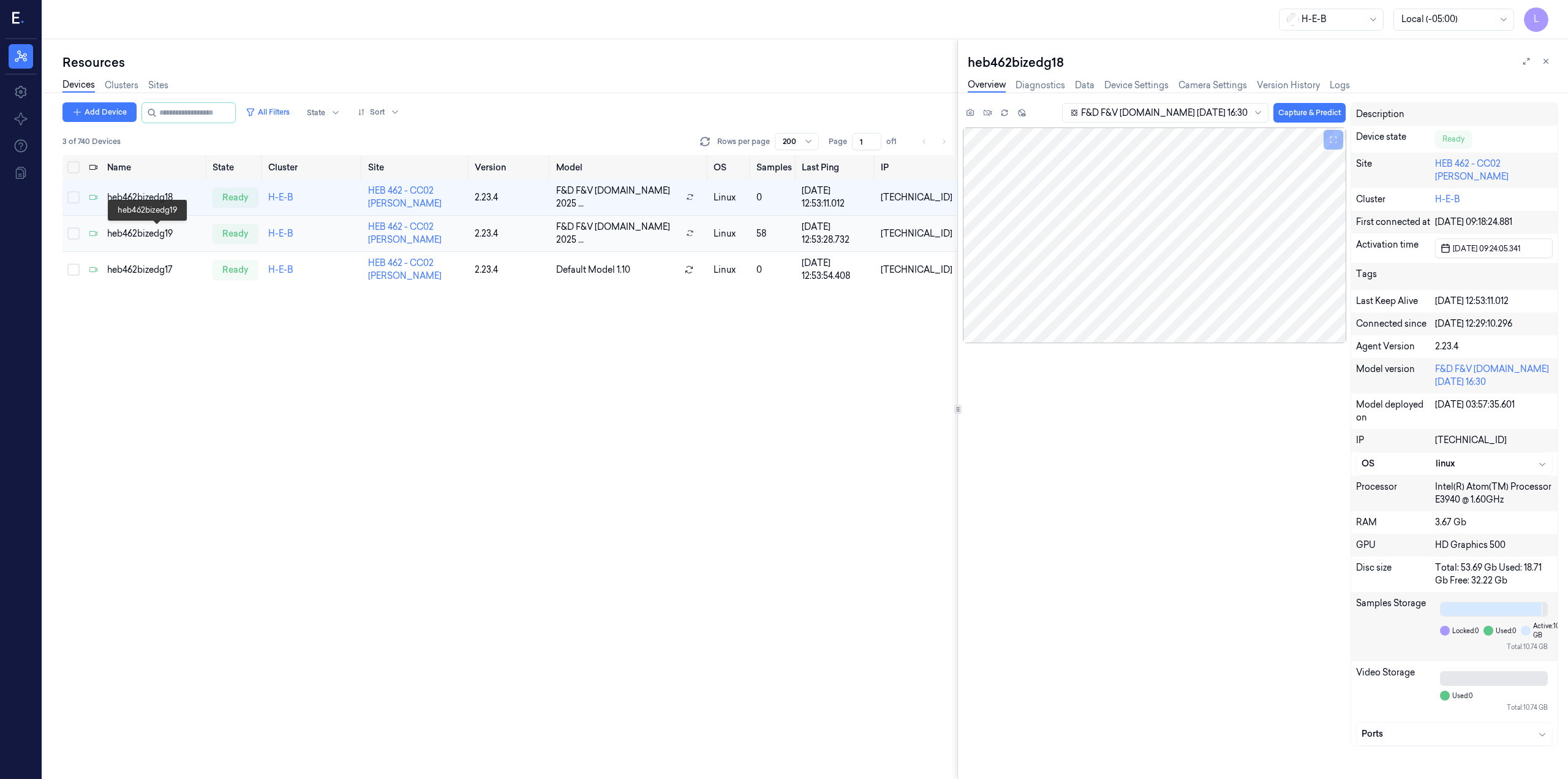
click at [155, 233] on div "heb462bizedg19" at bounding box center [154, 233] width 96 height 13
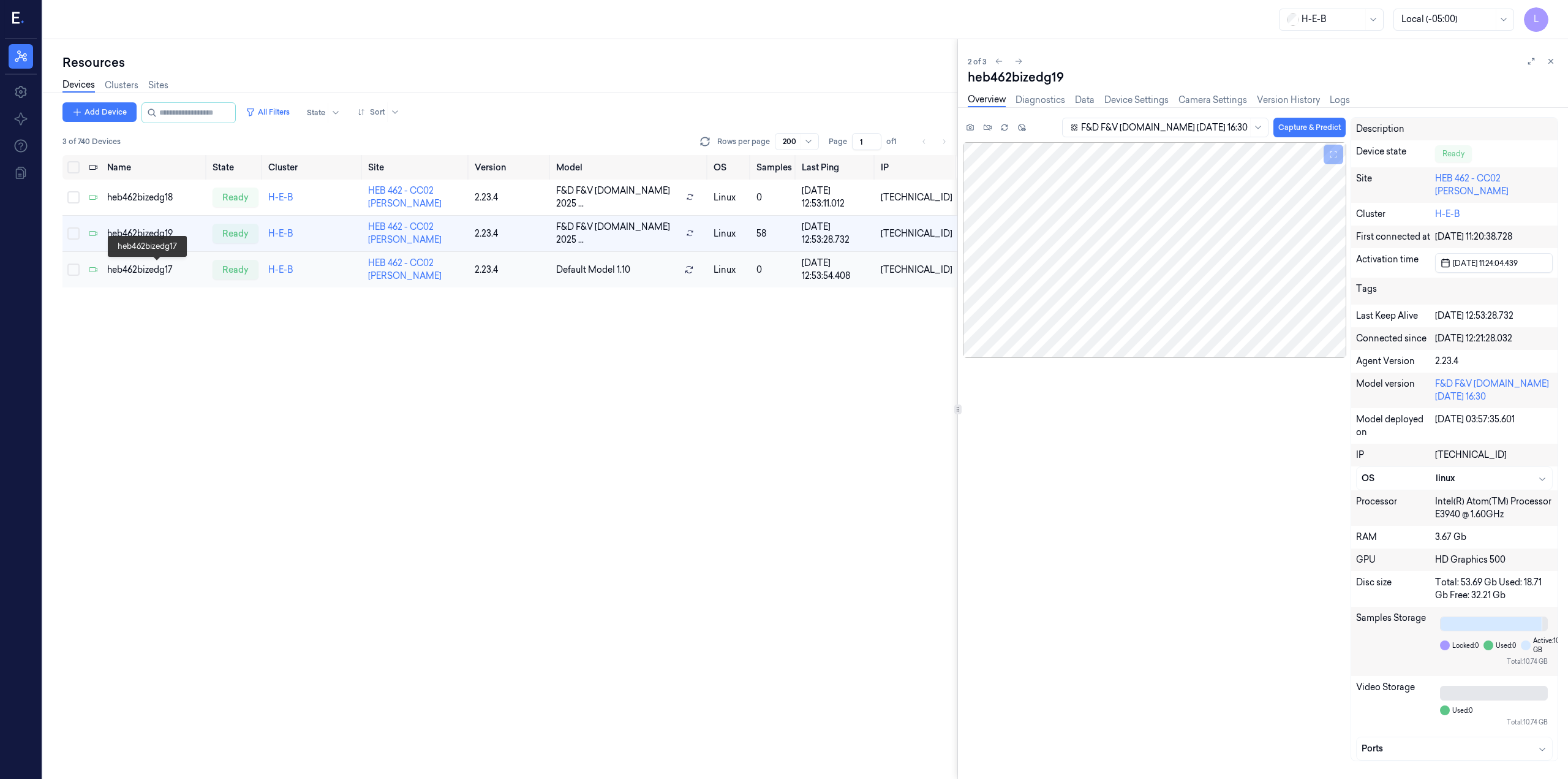
click at [159, 265] on div "heb462bizedg17" at bounding box center [154, 269] width 96 height 13
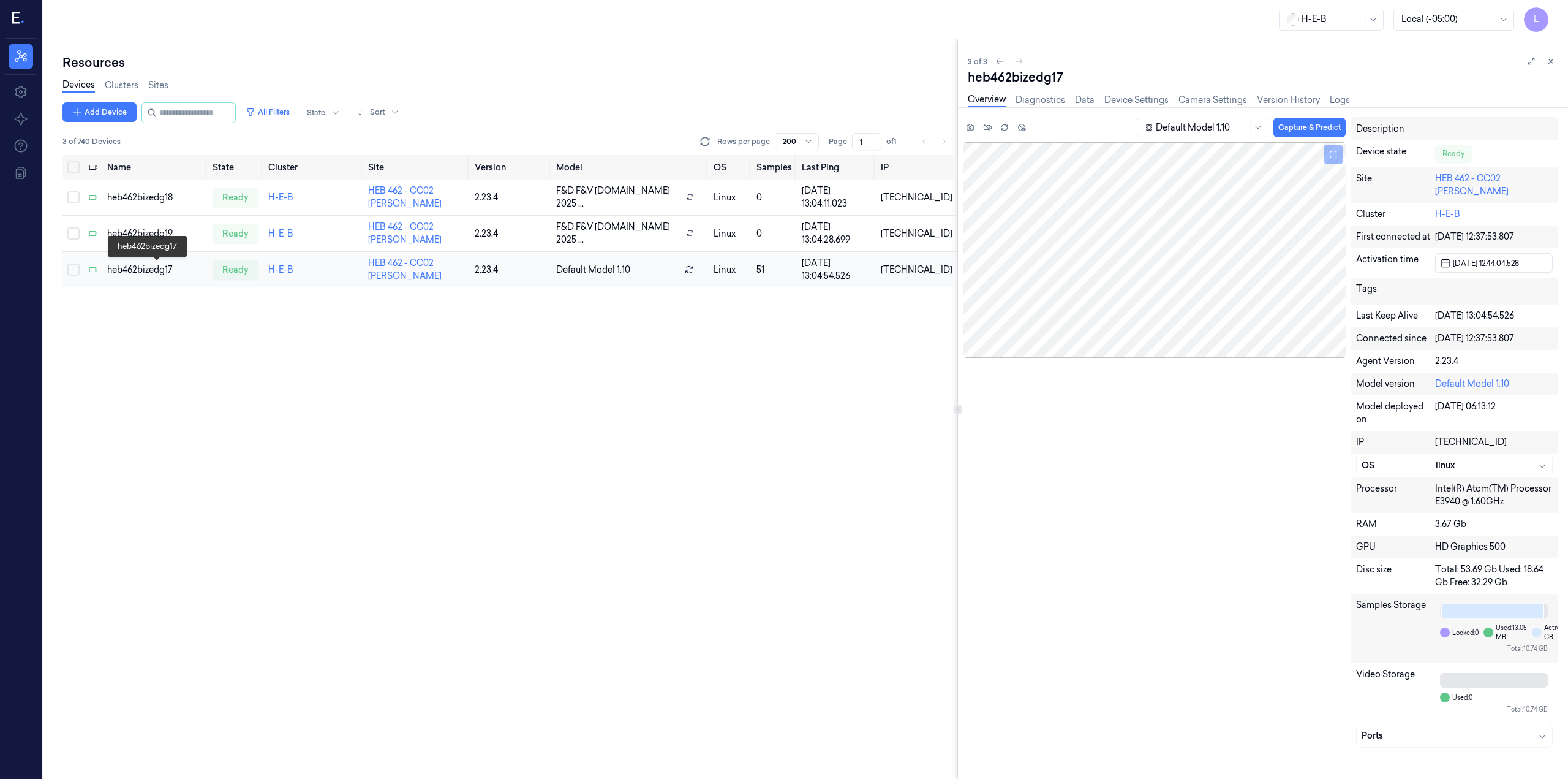
click at [141, 263] on div "heb462bizedg17" at bounding box center [154, 269] width 96 height 13
click at [174, 114] on input "string" at bounding box center [195, 113] width 73 height 20
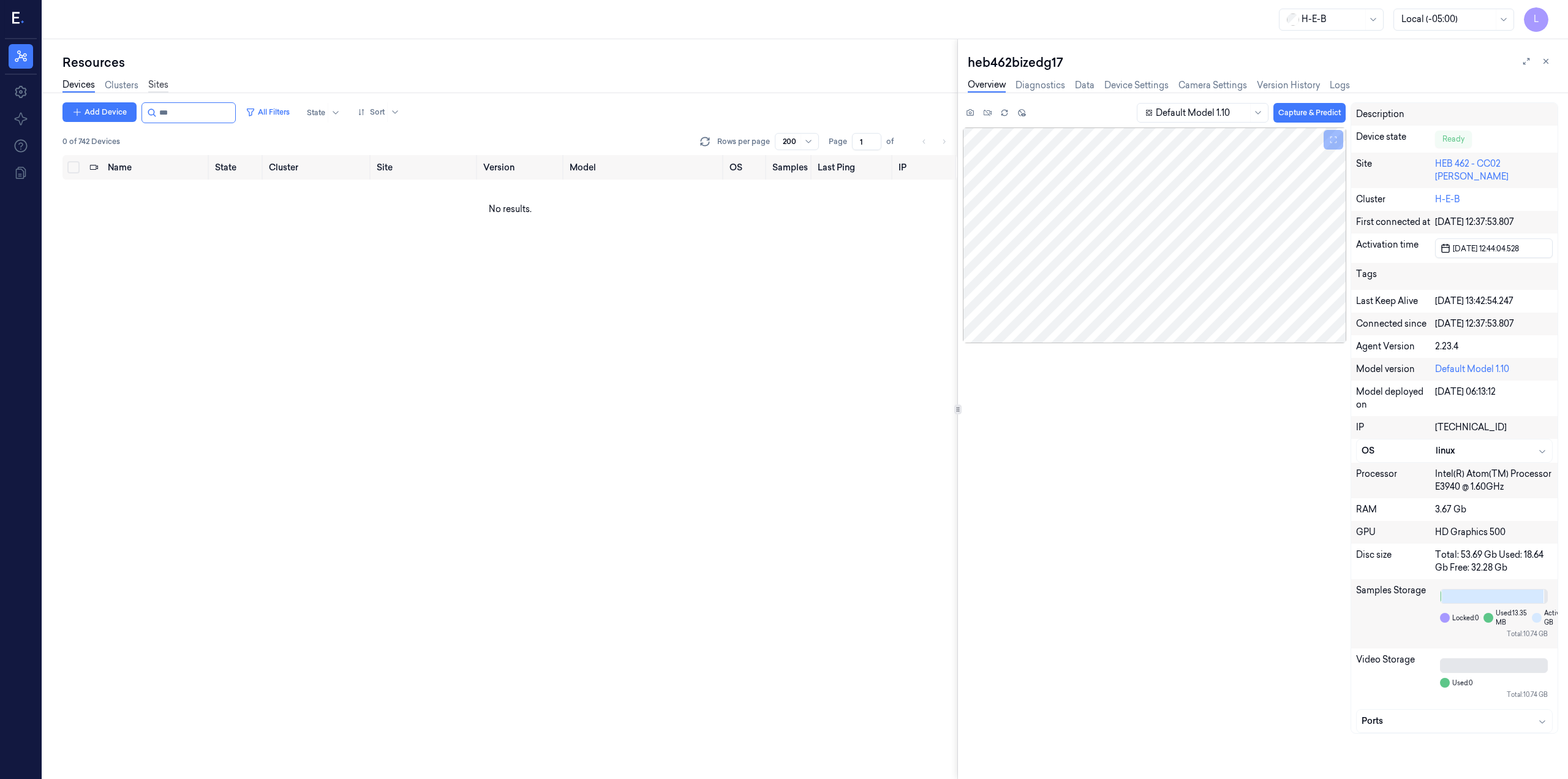
type input "***"
click at [162, 90] on link "Sites" at bounding box center [158, 85] width 20 height 14
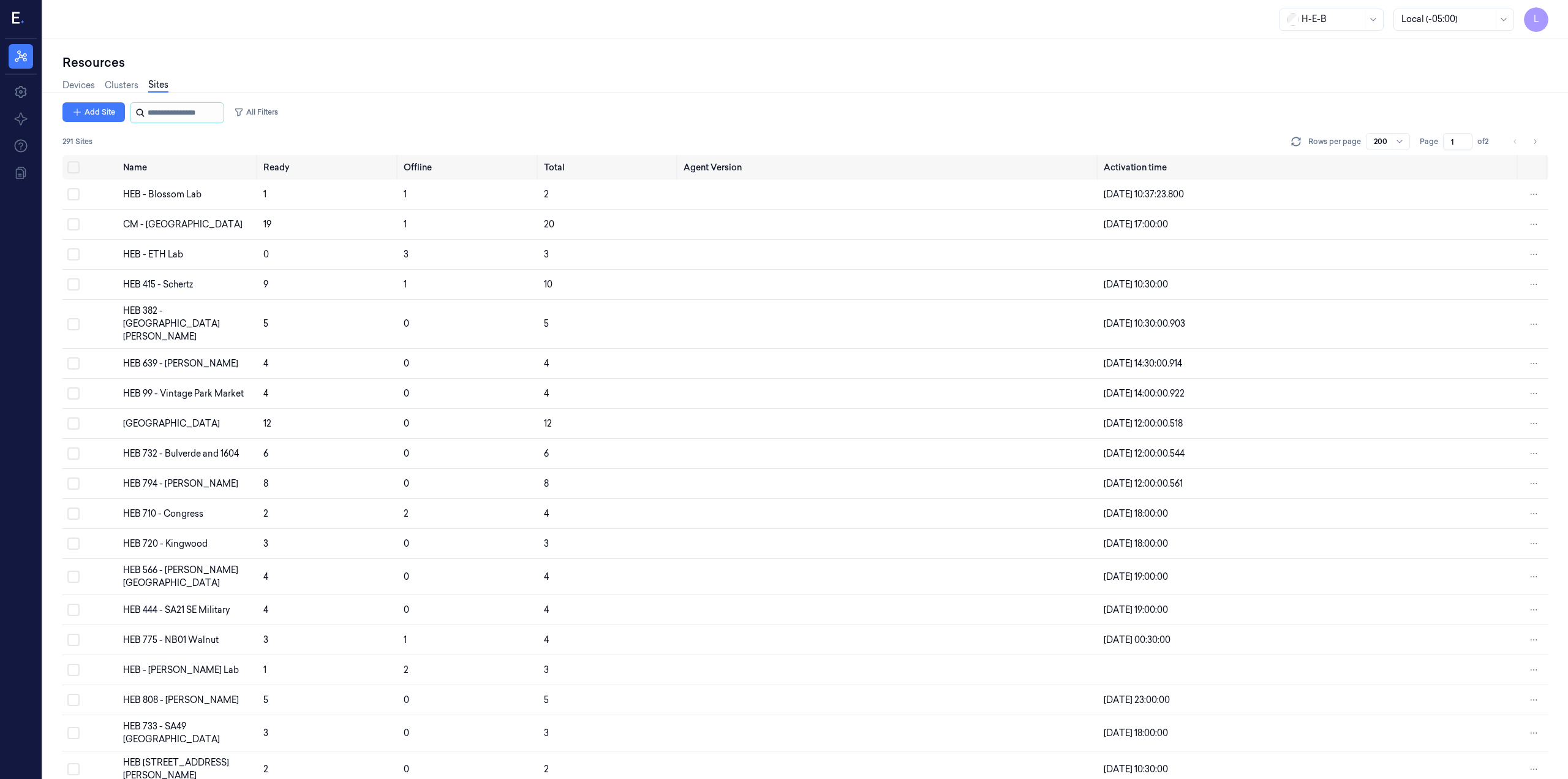
click at [174, 119] on input "string" at bounding box center [184, 113] width 73 height 20
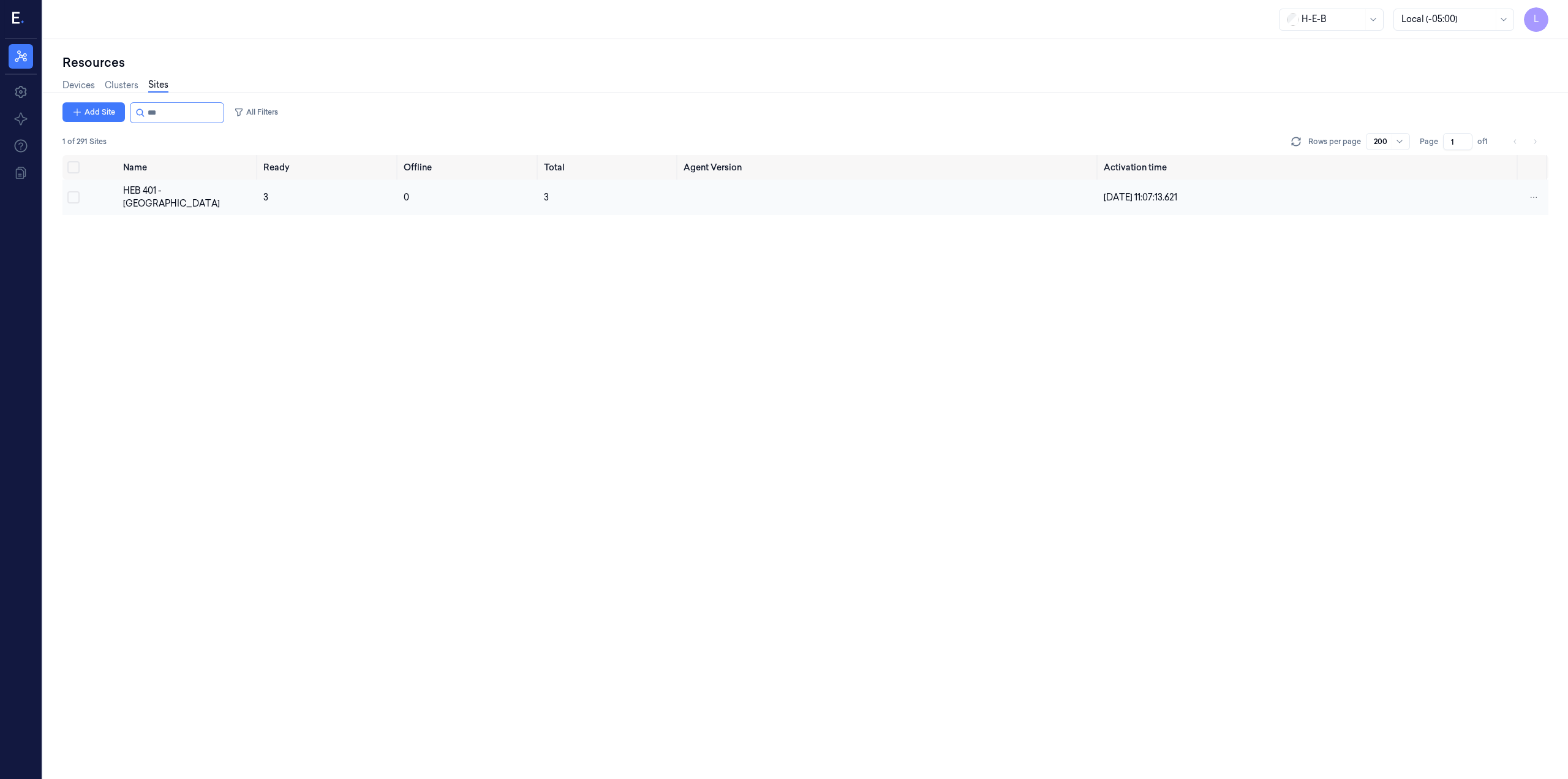
type input "***"
click at [164, 190] on div "HEB 401 - [GEOGRAPHIC_DATA]" at bounding box center [189, 197] width 131 height 26
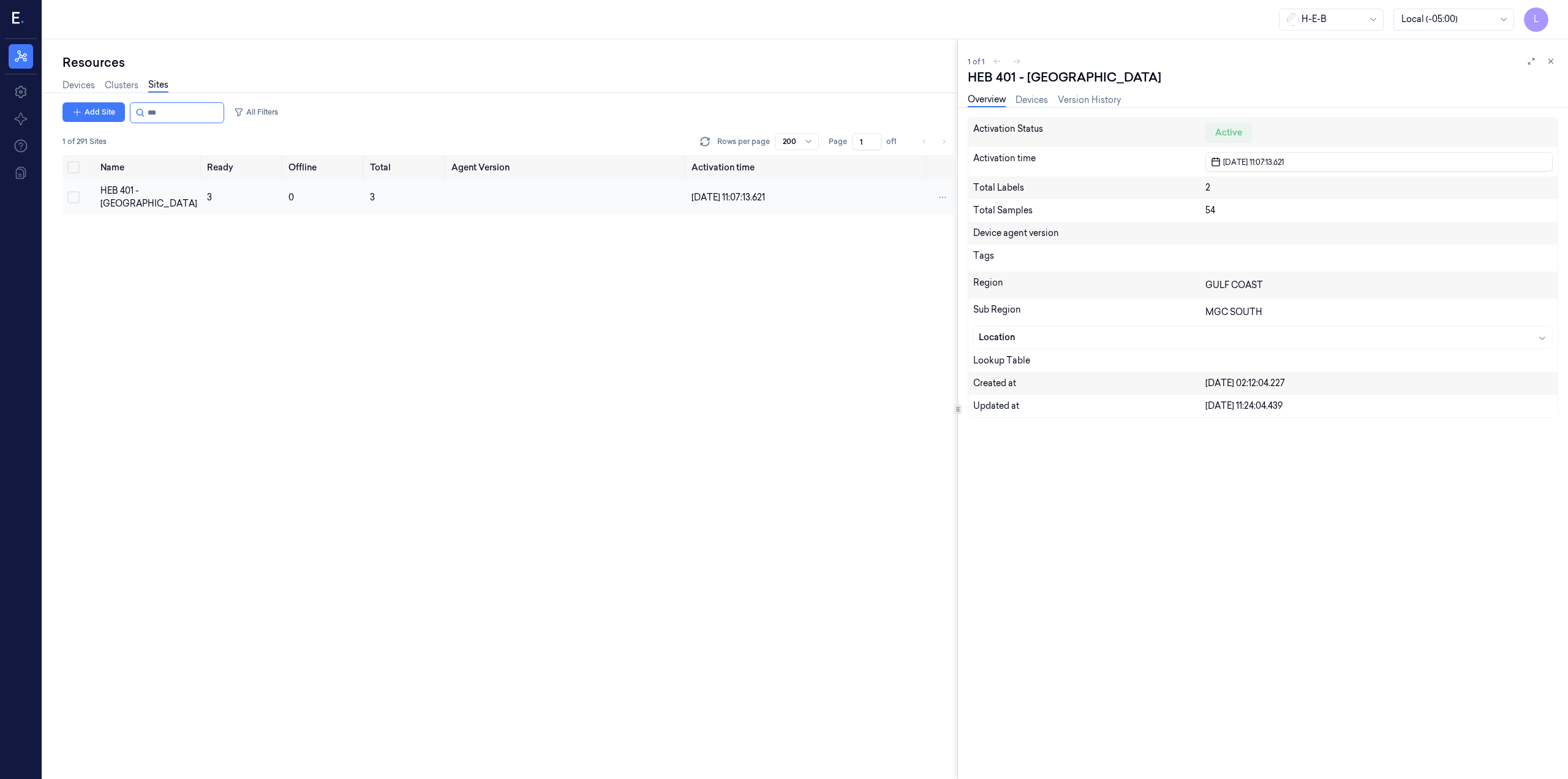
click at [207, 196] on span "3" at bounding box center [209, 197] width 5 height 11
click at [1029, 100] on link "Devices" at bounding box center [1031, 100] width 32 height 14
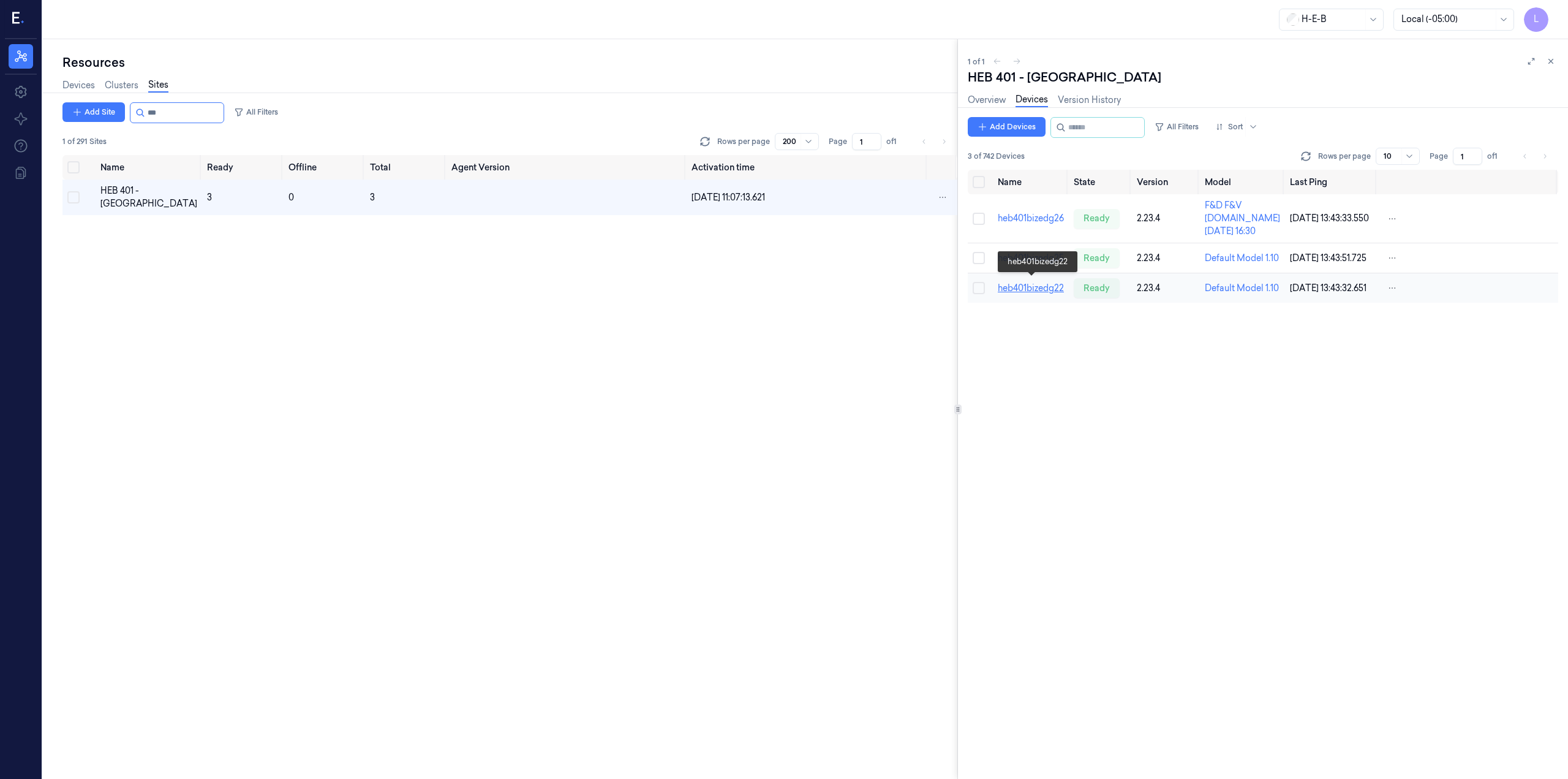
click at [1015, 283] on link "heb401bizedg22" at bounding box center [1031, 288] width 66 height 11
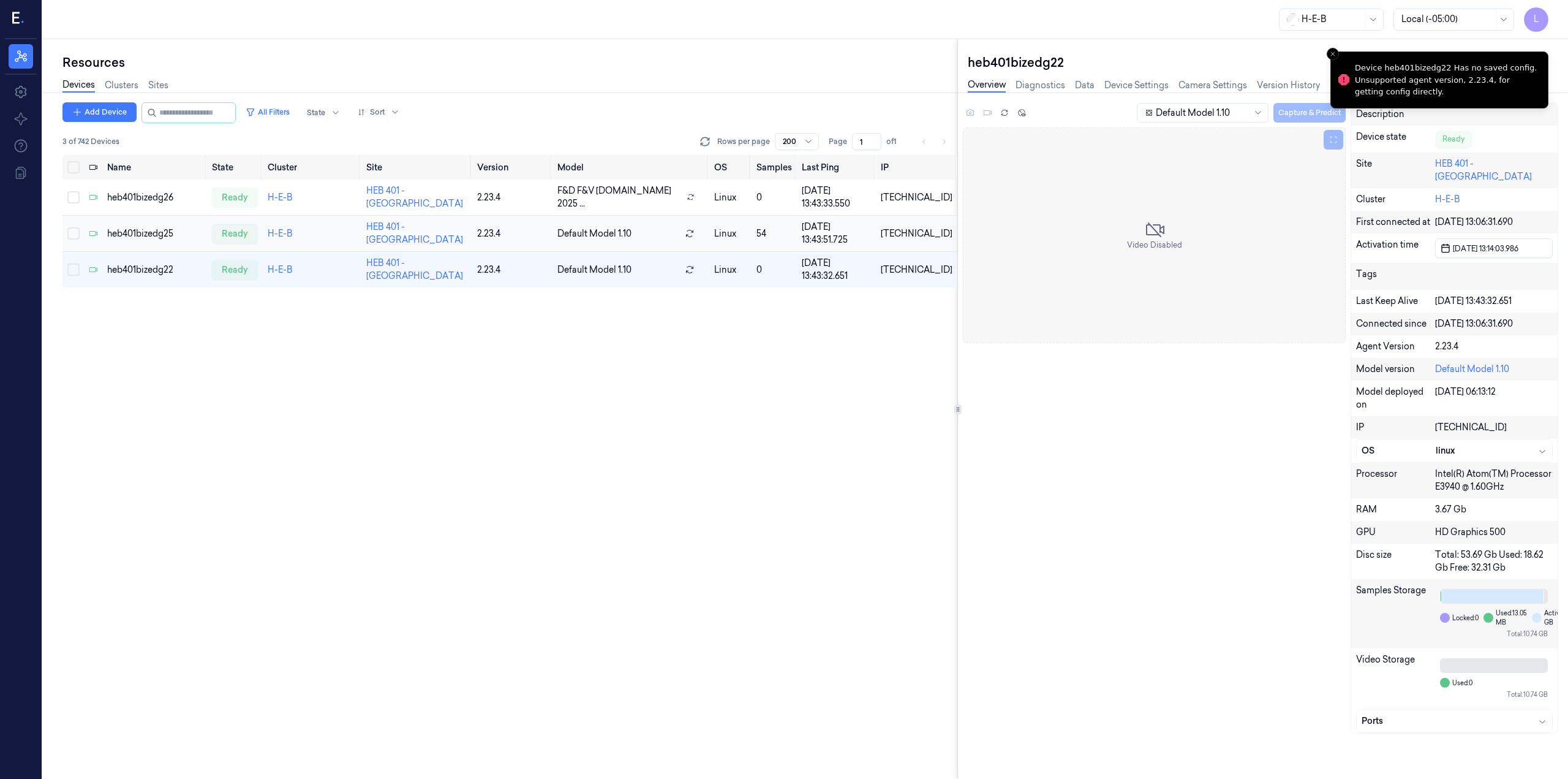
click at [163, 230] on div "heb401bizedg25" at bounding box center [154, 233] width 96 height 13
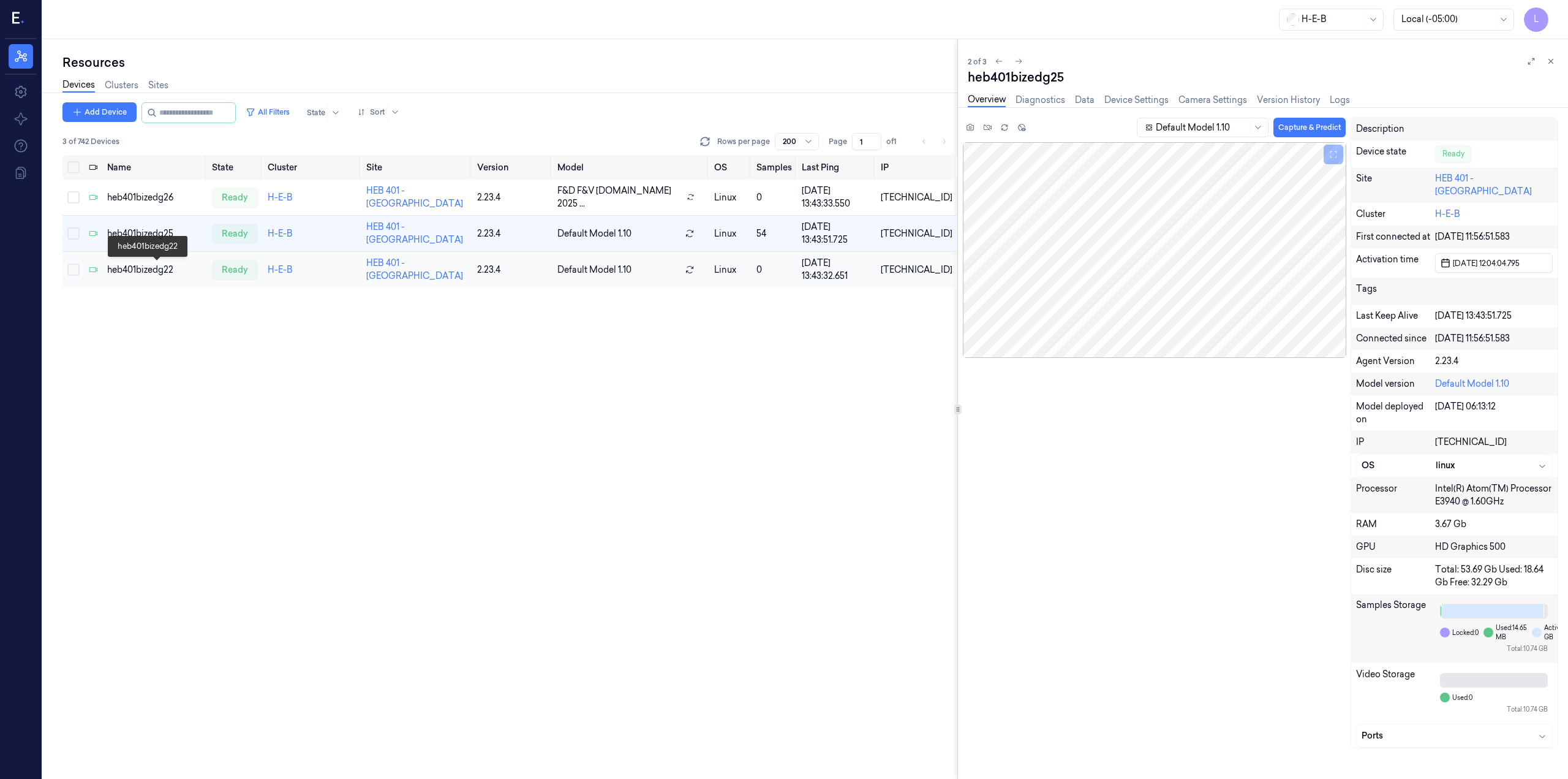
click at [145, 271] on div "heb401bizedg22" at bounding box center [154, 269] width 96 height 13
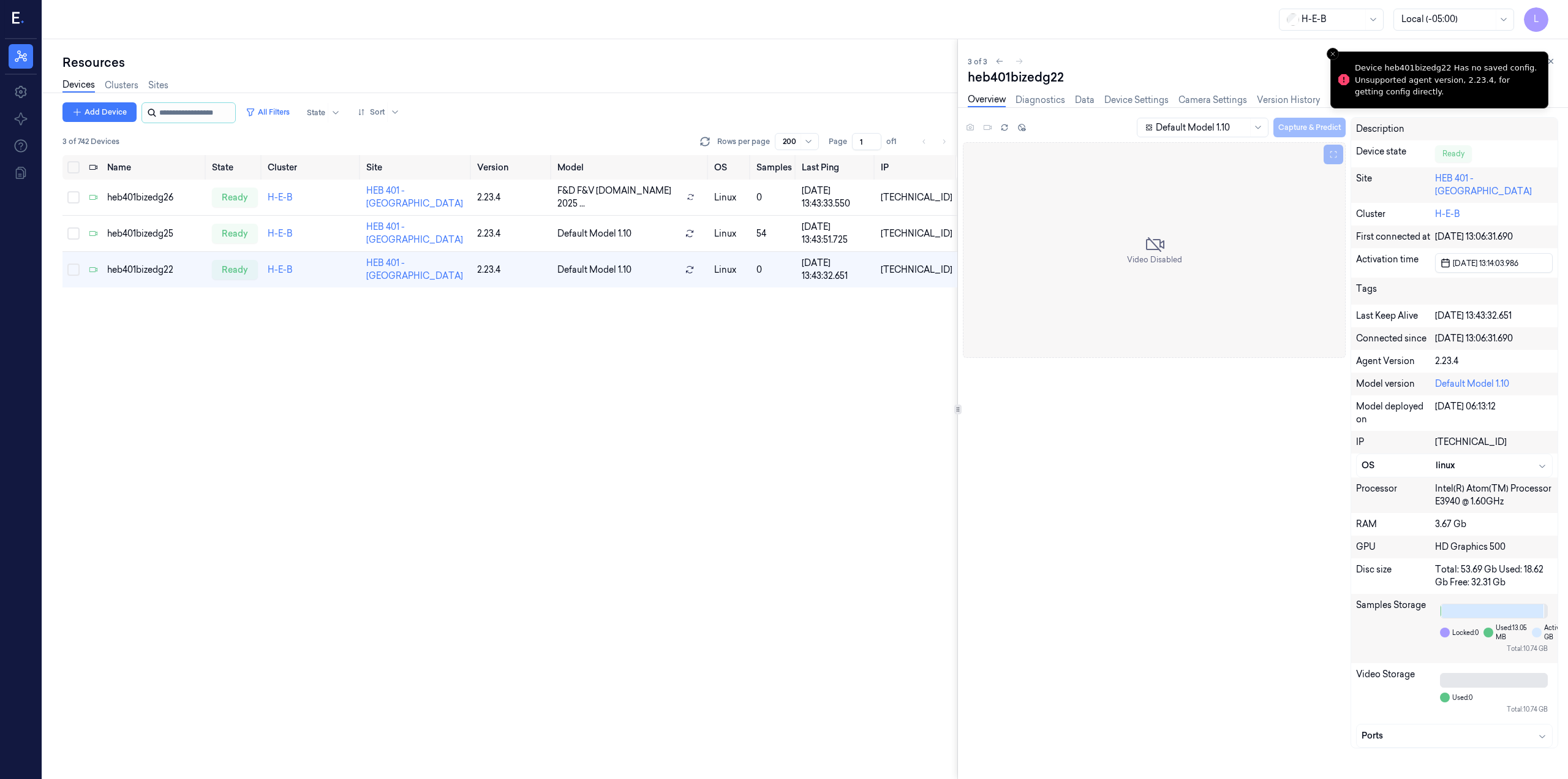
click at [194, 118] on input "string" at bounding box center [195, 113] width 73 height 20
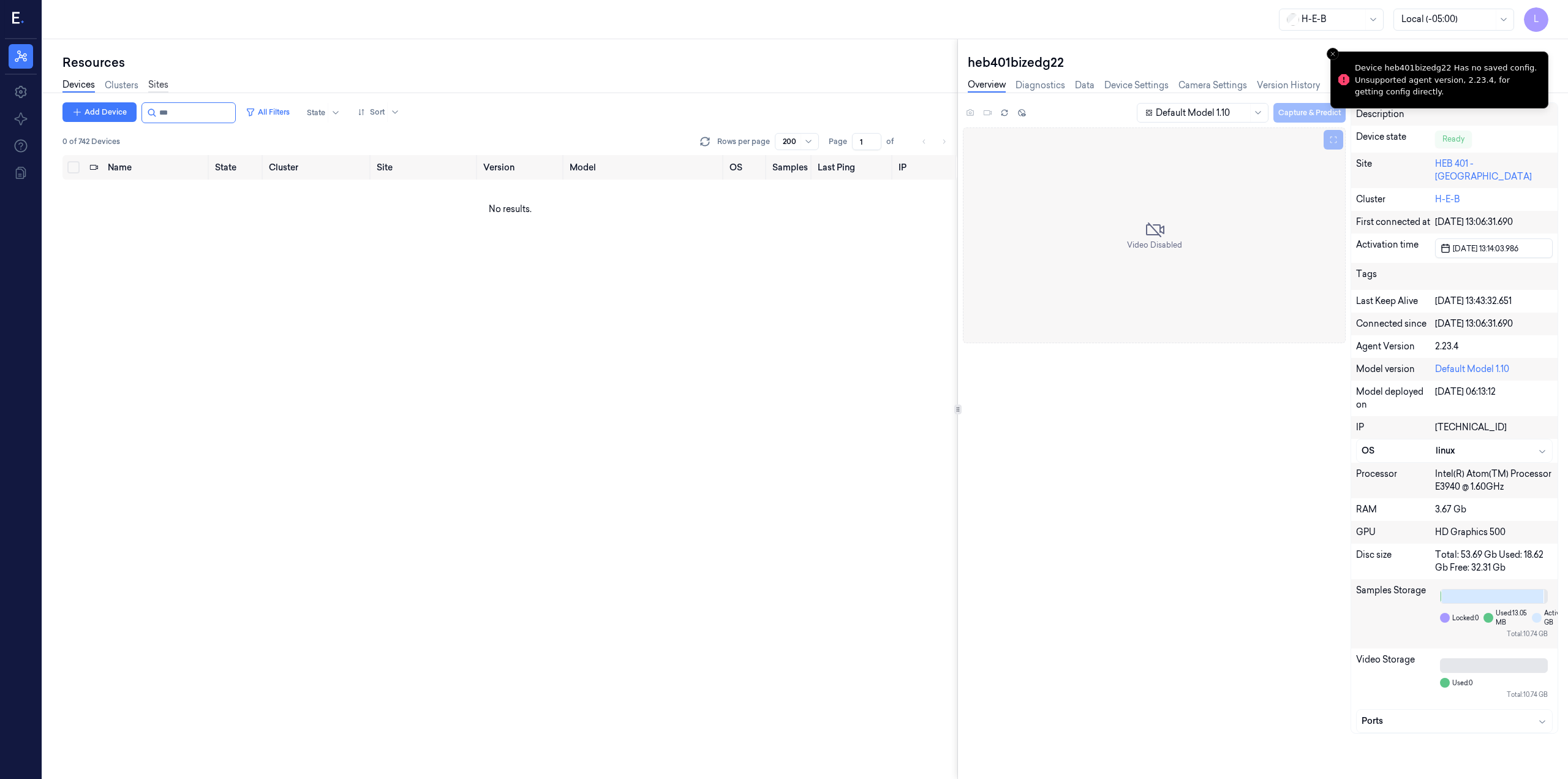
type input "***"
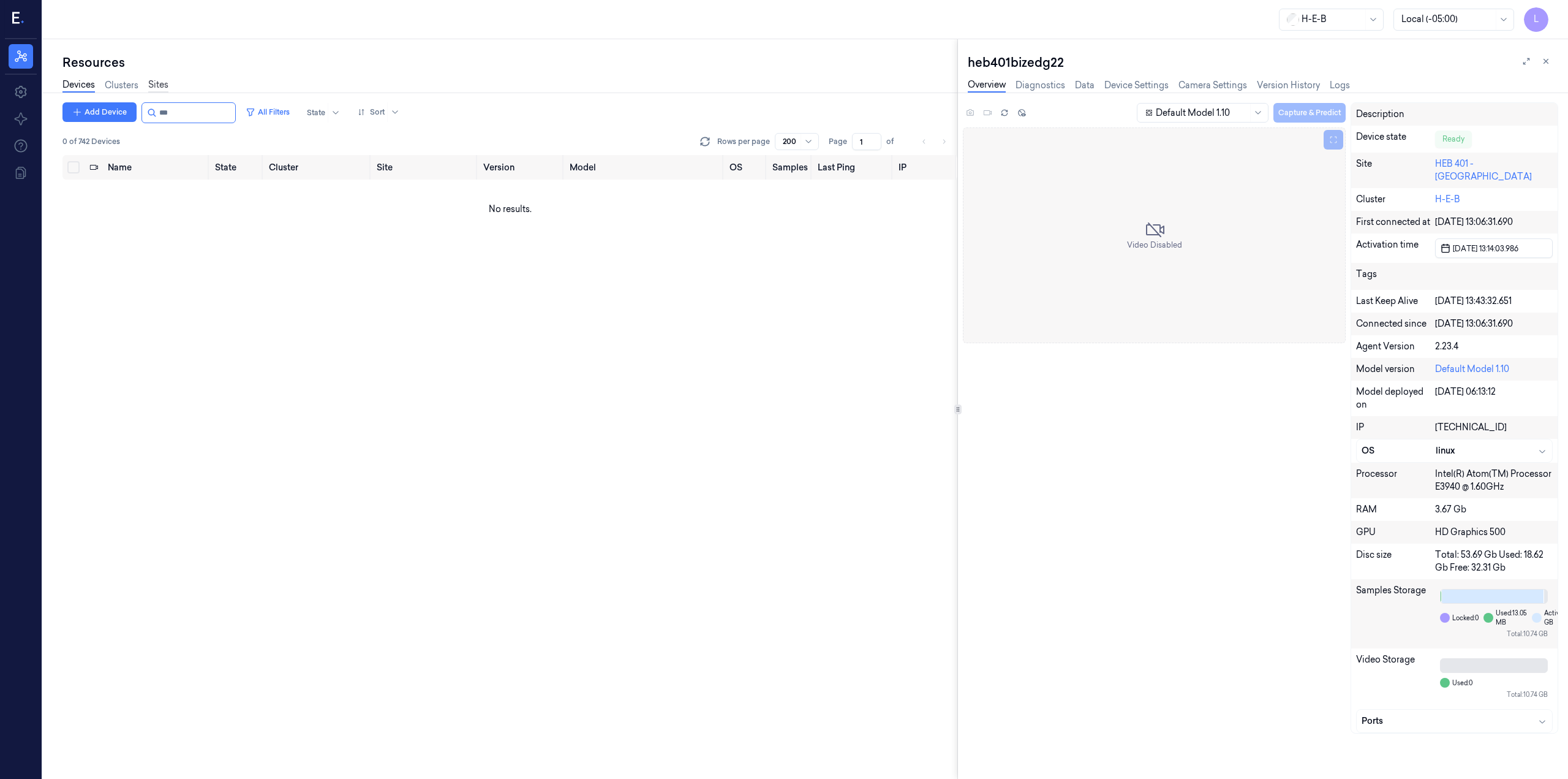
click at [163, 84] on link "Sites" at bounding box center [158, 85] width 20 height 14
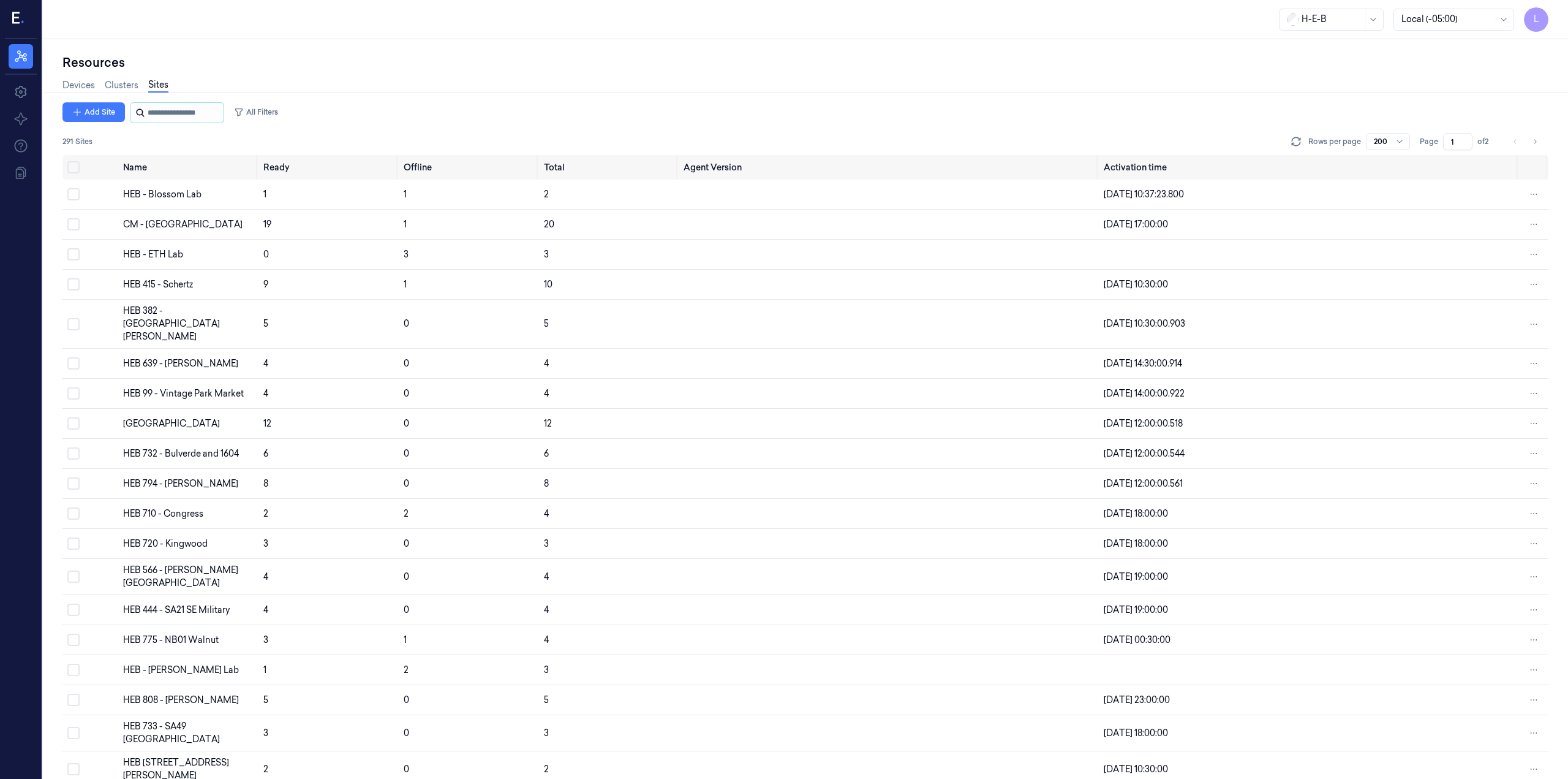
click at [180, 110] on input "string" at bounding box center [184, 113] width 73 height 20
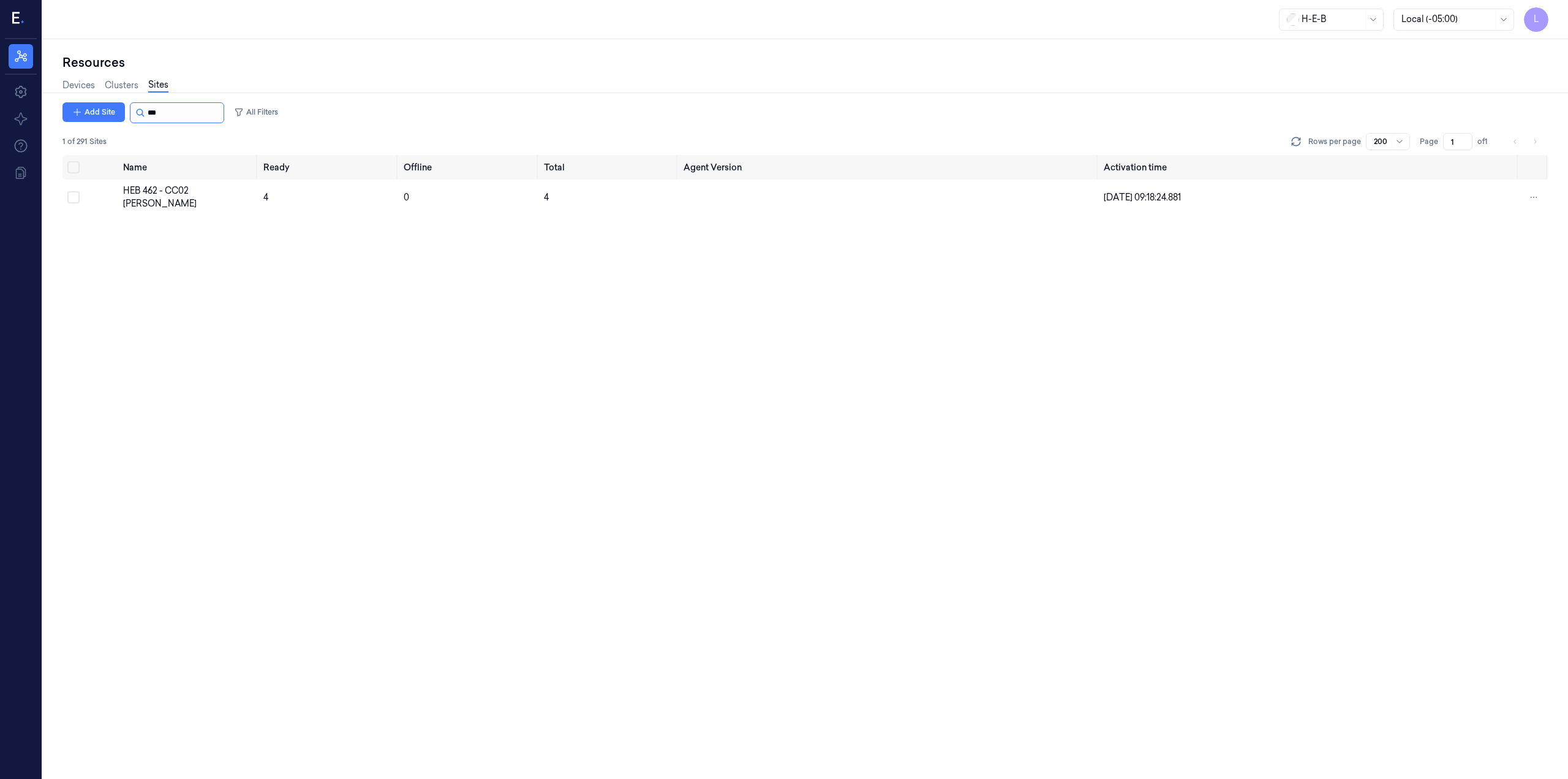
type input "***"
click at [201, 193] on div "HEB 462 - CC02 [PERSON_NAME]" at bounding box center [189, 197] width 131 height 26
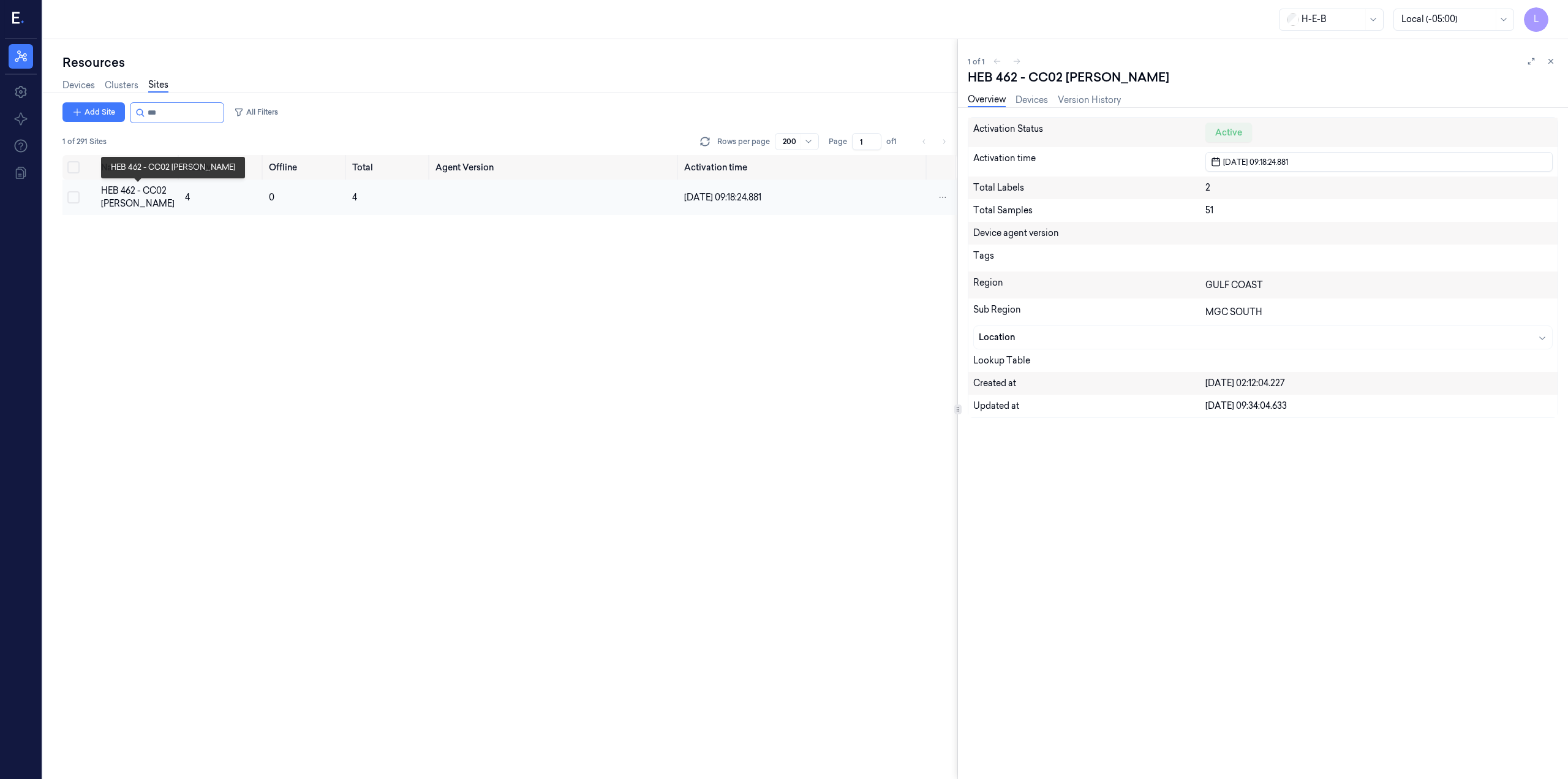
click at [114, 194] on div "HEB 462 - CC02 [PERSON_NAME]" at bounding box center [138, 197] width 75 height 26
click at [144, 181] on td "HEB 462 - CC02 [PERSON_NAME]" at bounding box center [139, 197] width 84 height 36
click at [121, 197] on div "HEB 462 - CC02 [PERSON_NAME]" at bounding box center [138, 197] width 75 height 26
click at [190, 193] on td "4" at bounding box center [222, 197] width 83 height 36
click at [1035, 98] on link "Devices" at bounding box center [1031, 100] width 32 height 14
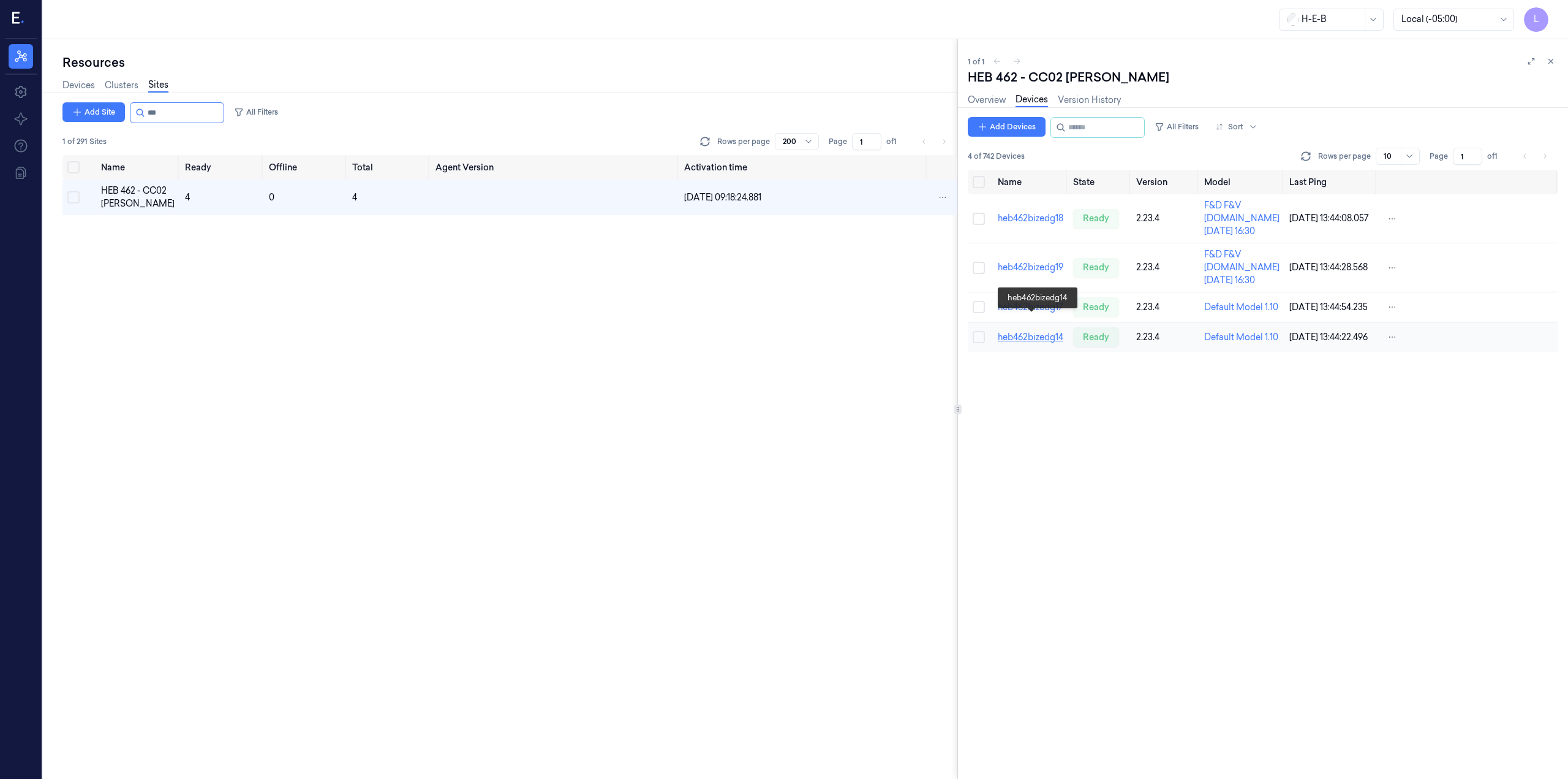
click at [1044, 331] on link "heb462bizedg14" at bounding box center [1030, 337] width 65 height 11
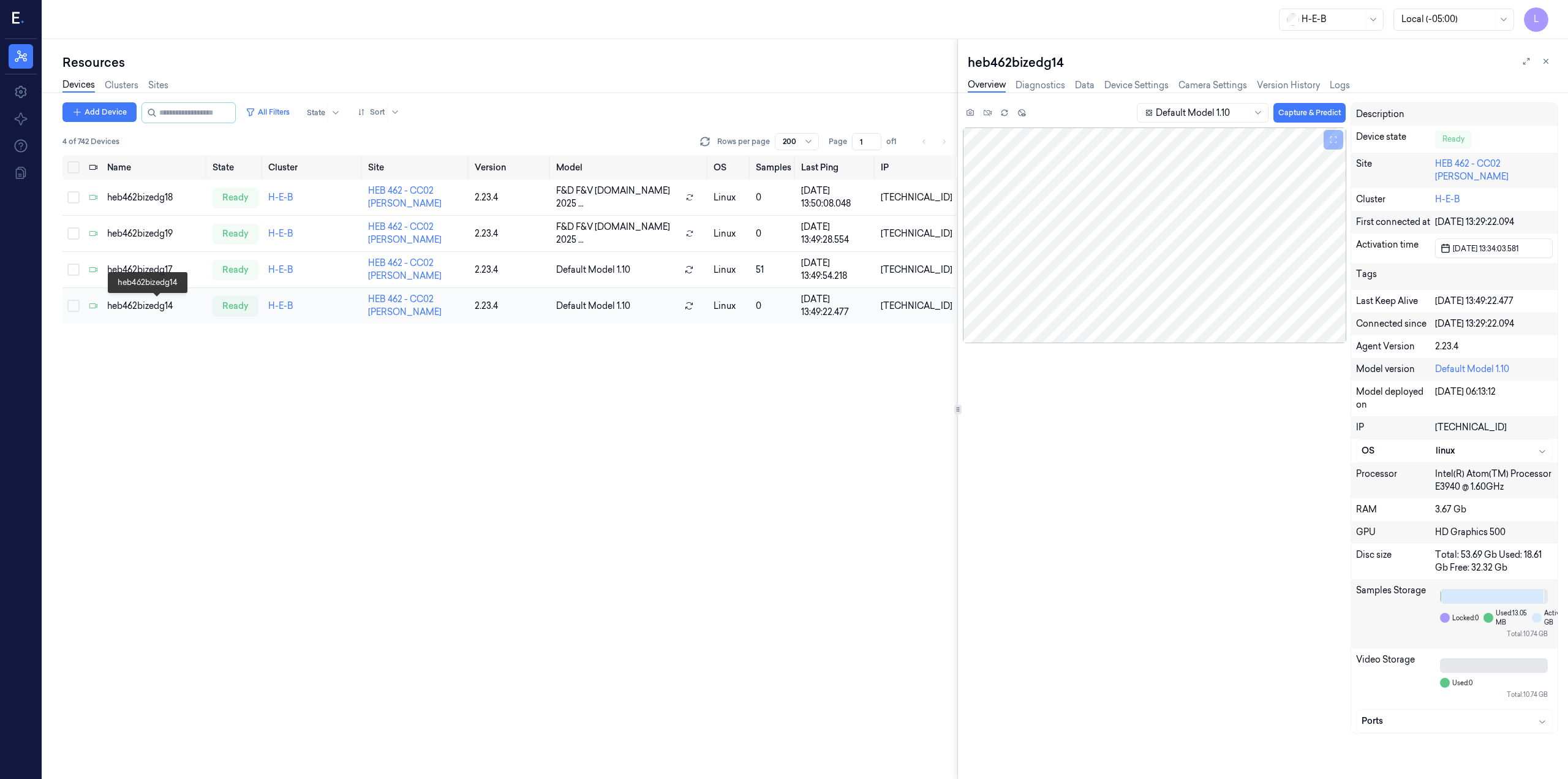
click at [149, 303] on div "heb462bizedg14" at bounding box center [154, 306] width 96 height 13
click at [194, 111] on input "string" at bounding box center [195, 113] width 73 height 20
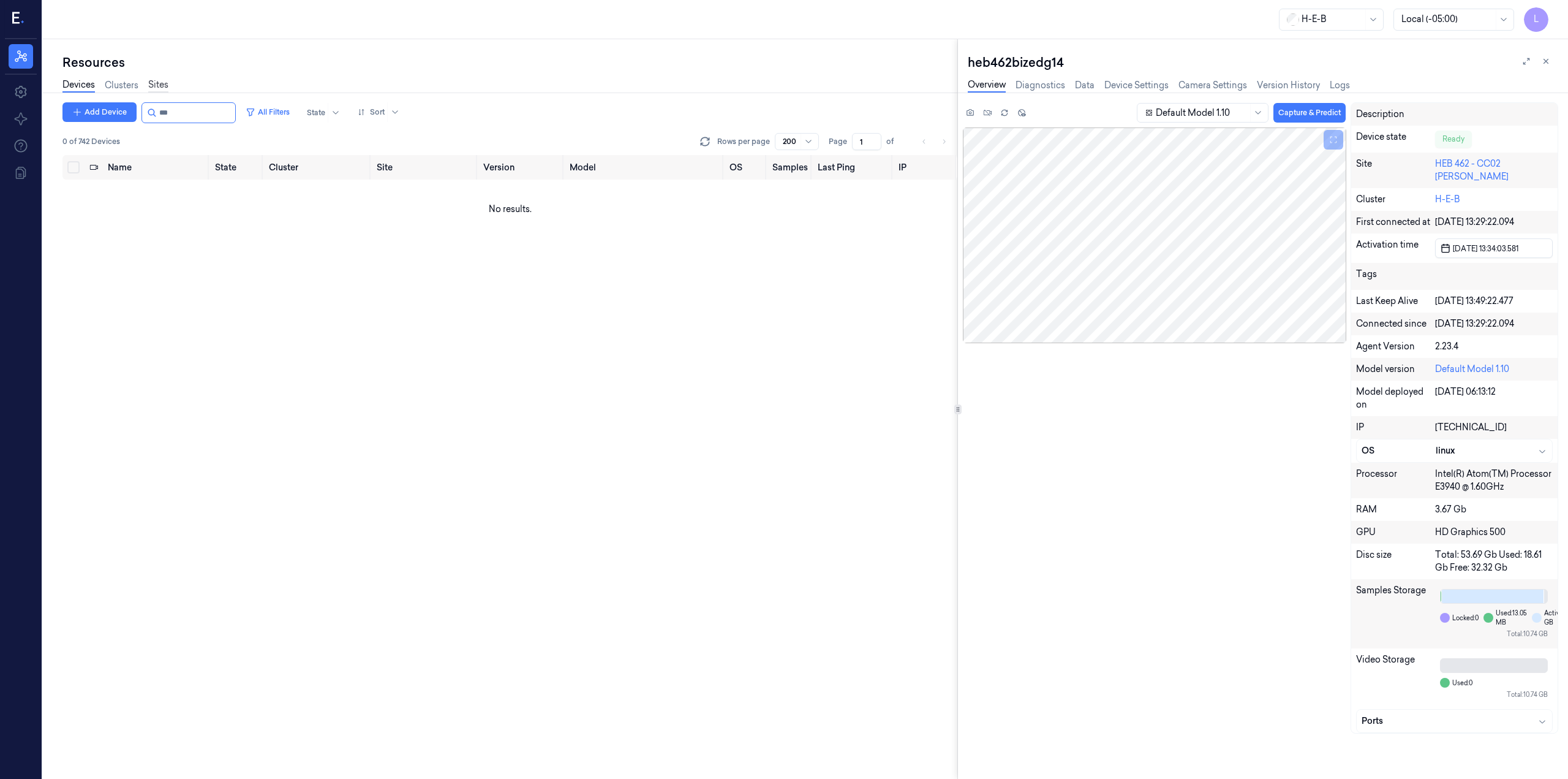
type input "***"
click at [159, 83] on link "Sites" at bounding box center [158, 85] width 20 height 14
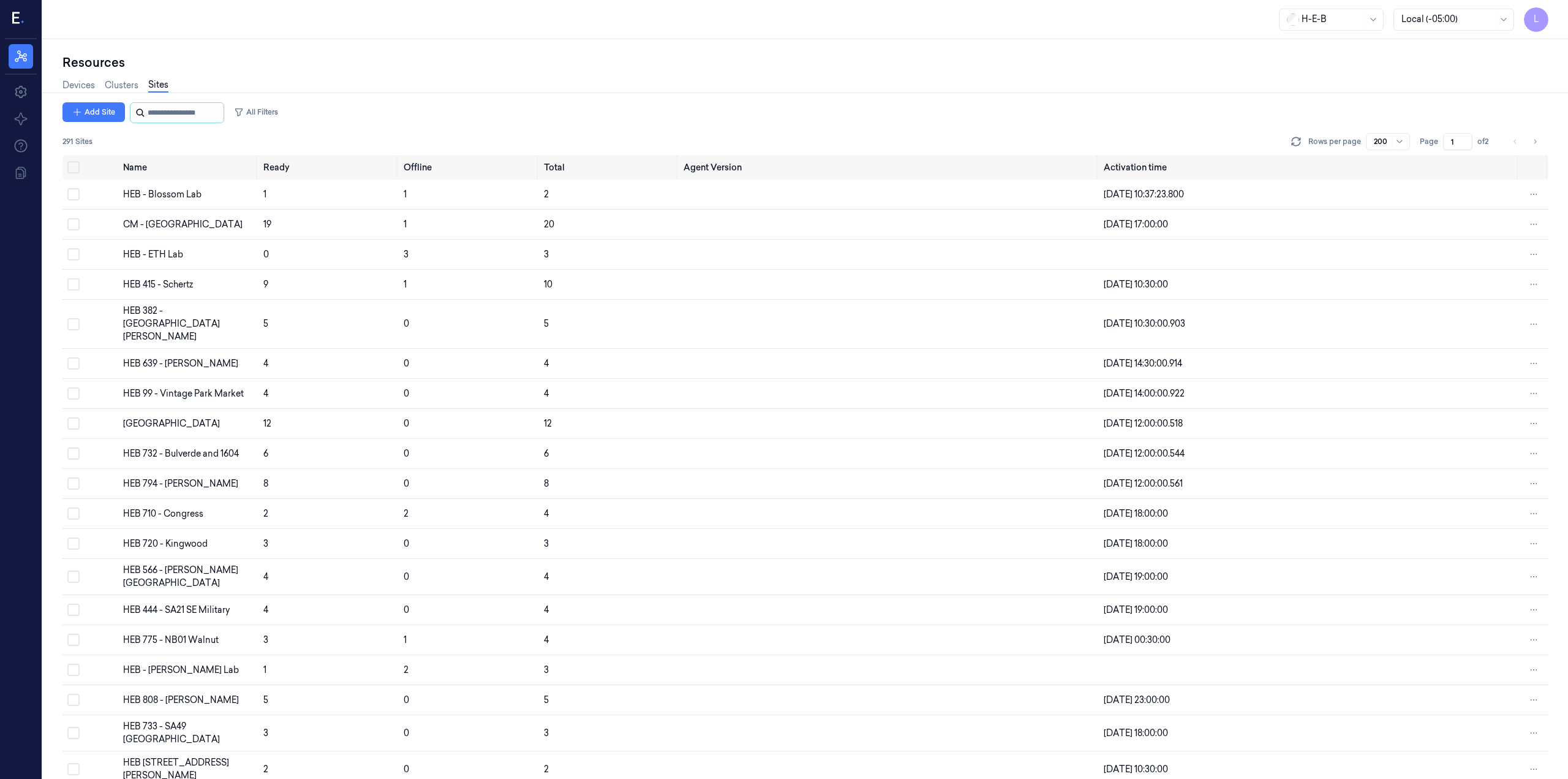
click at [183, 108] on input "string" at bounding box center [184, 113] width 73 height 20
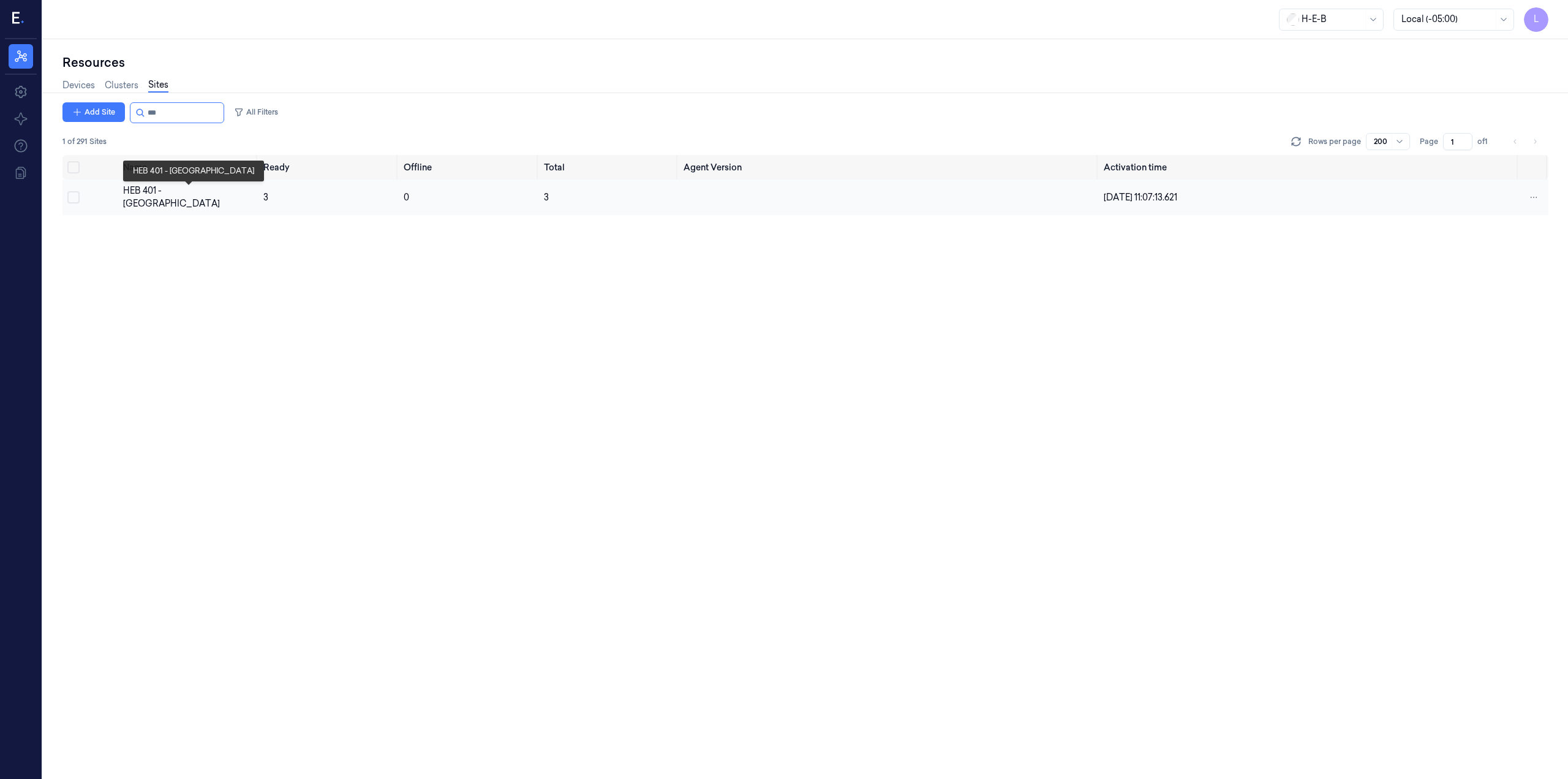
type input "***"
click at [157, 192] on div "HEB 401 - [GEOGRAPHIC_DATA]" at bounding box center [189, 197] width 131 height 26
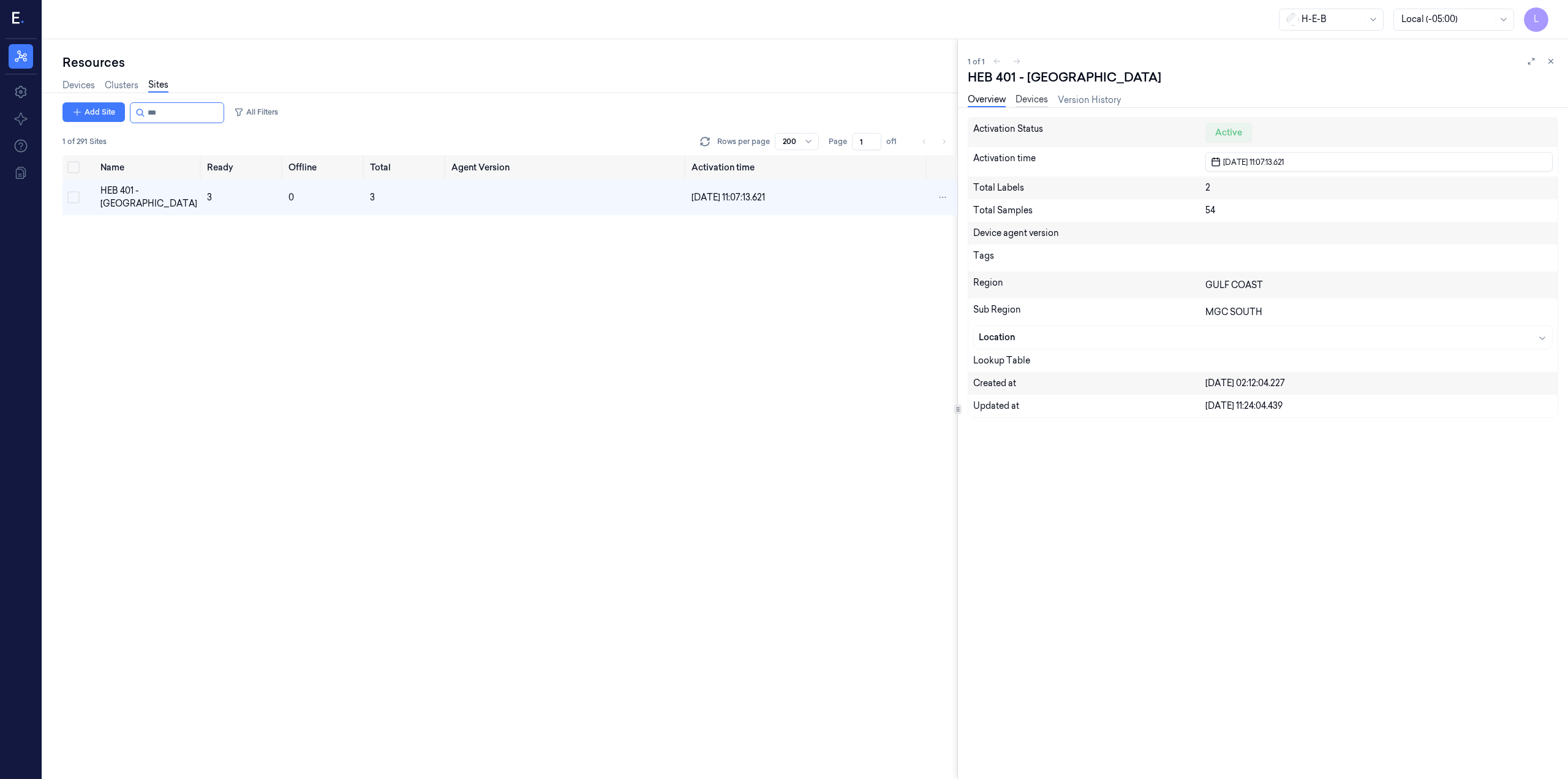
click at [1040, 102] on link "Devices" at bounding box center [1031, 100] width 32 height 14
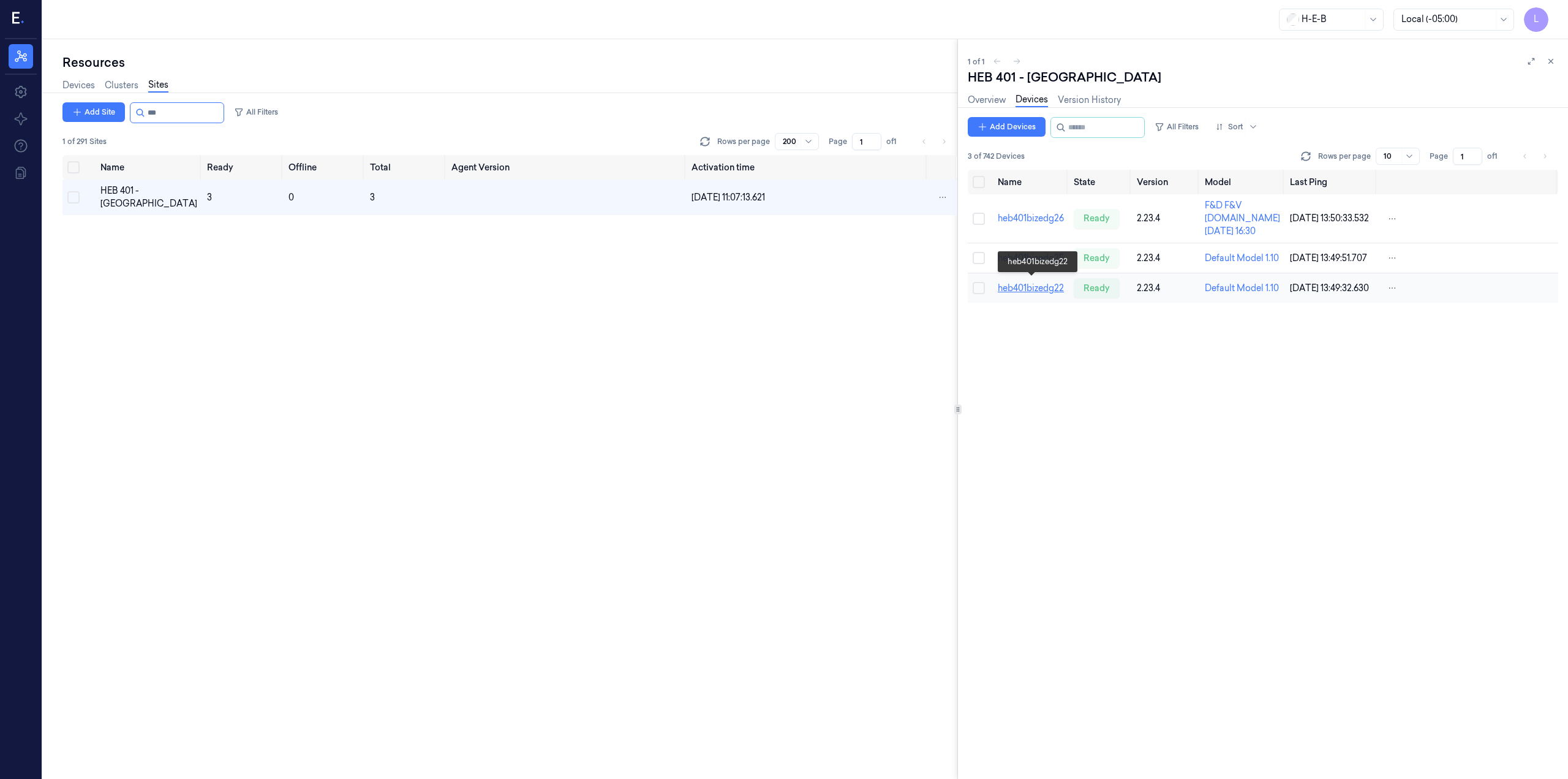
click at [1041, 283] on link "heb401bizedg22" at bounding box center [1031, 288] width 66 height 11
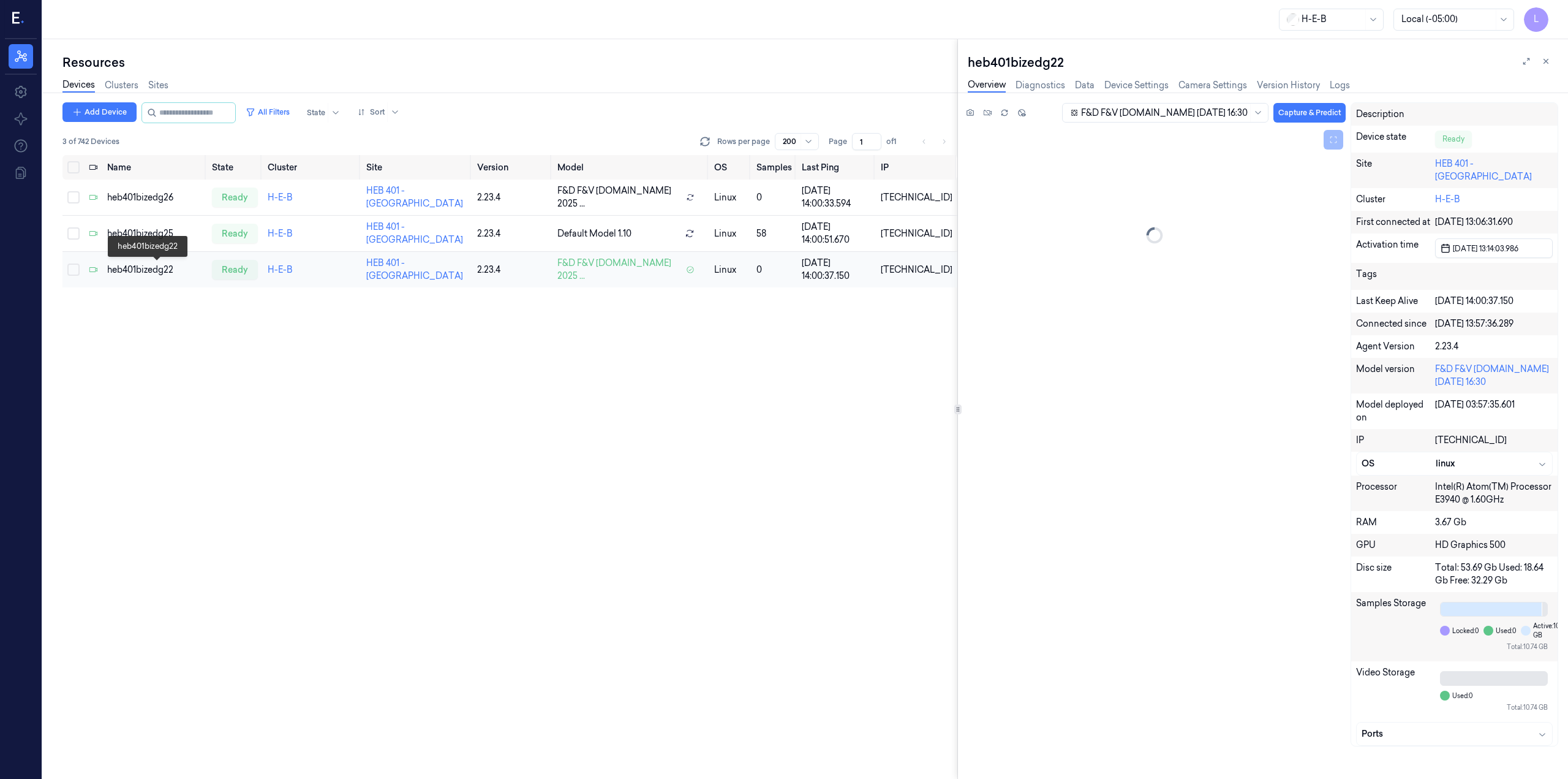
click at [166, 271] on div "heb401bizedg22" at bounding box center [154, 269] width 96 height 13
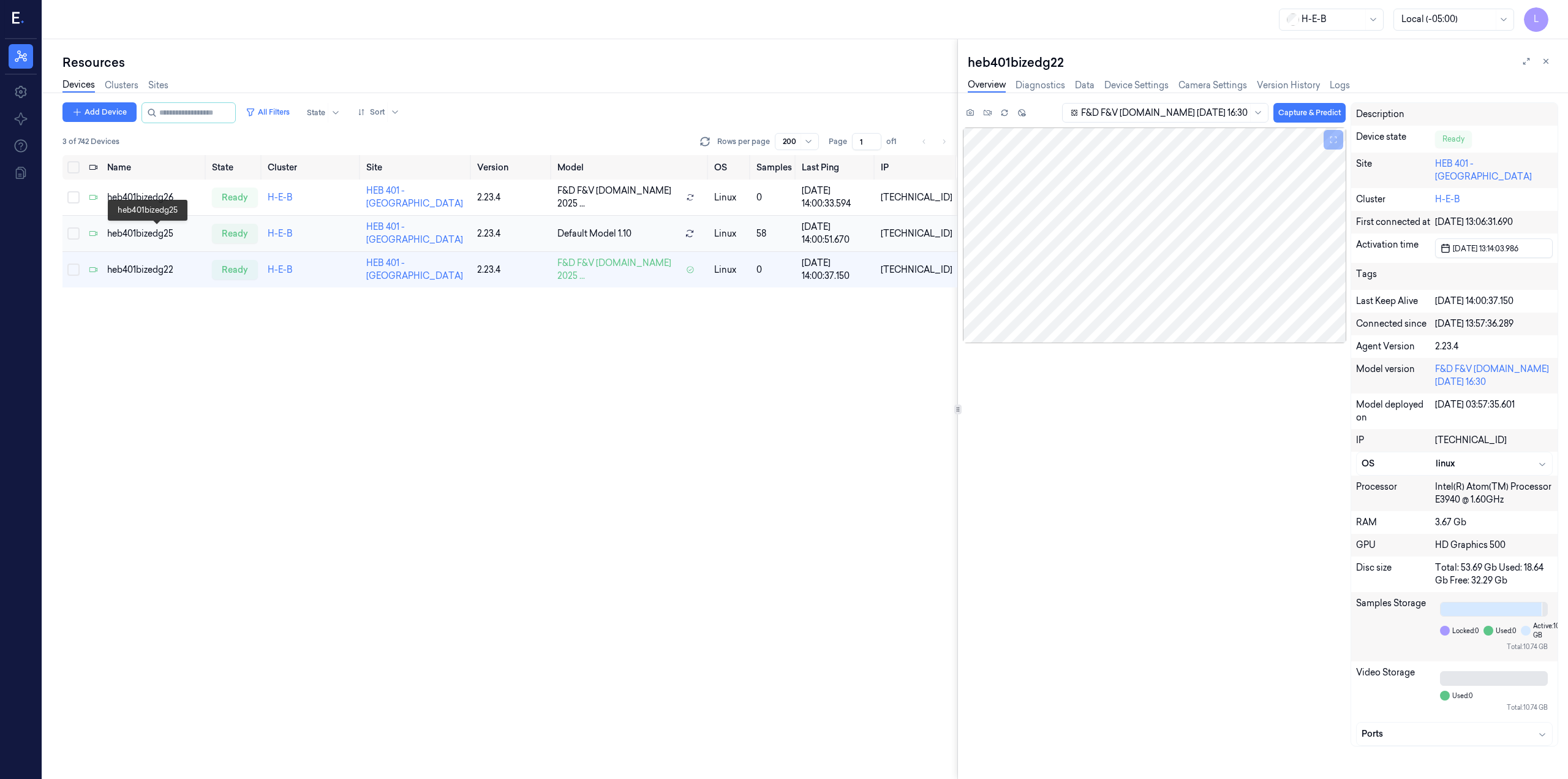
click at [152, 236] on div "heb401bizedg25" at bounding box center [154, 233] width 96 height 13
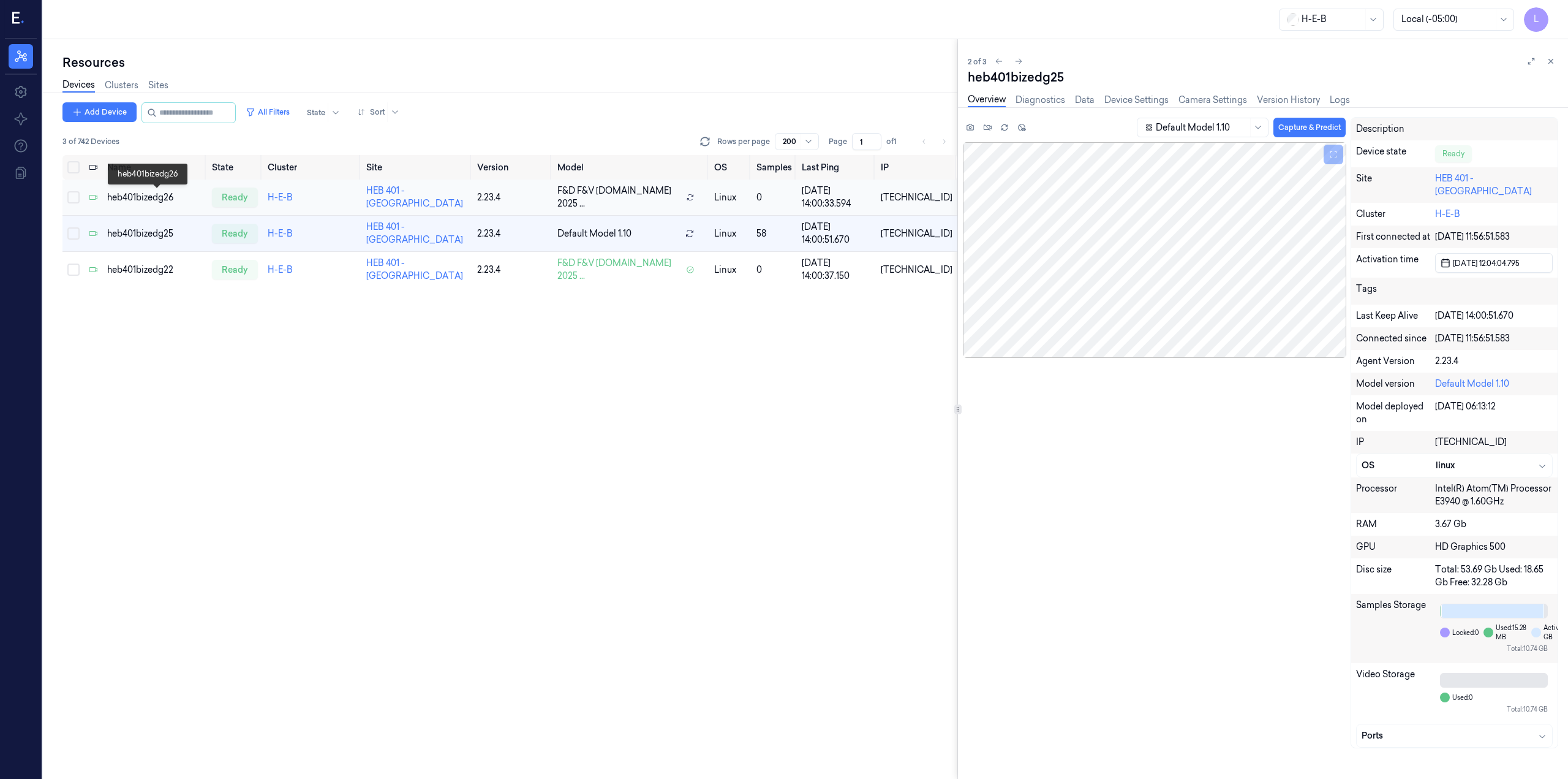
click at [162, 196] on div "heb401bizedg26" at bounding box center [154, 197] width 96 height 13
